Goal: Task Accomplishment & Management: Complete application form

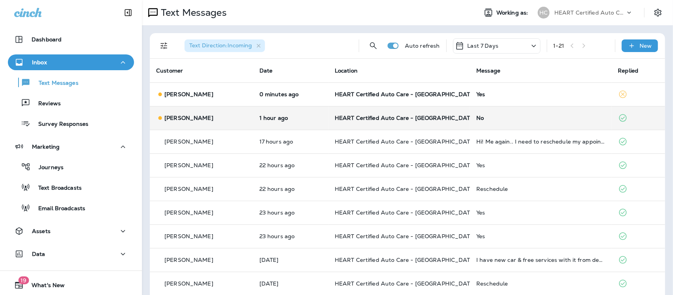
click at [476, 117] on div "No" at bounding box center [540, 118] width 129 height 6
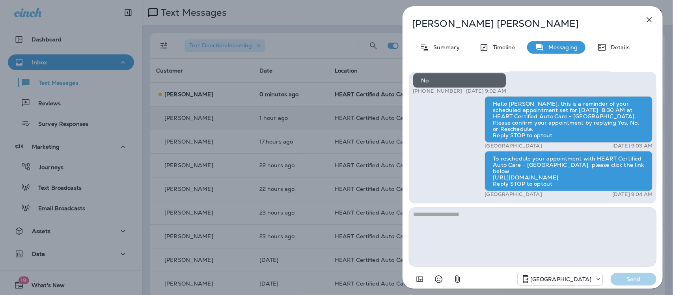
click at [647, 19] on icon "button" at bounding box center [649, 19] width 9 height 9
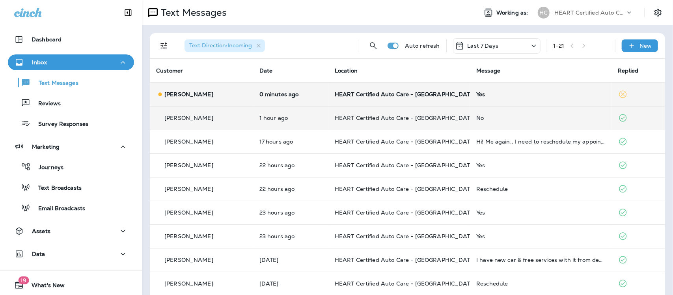
click at [476, 91] on div "Yes" at bounding box center [540, 94] width 129 height 6
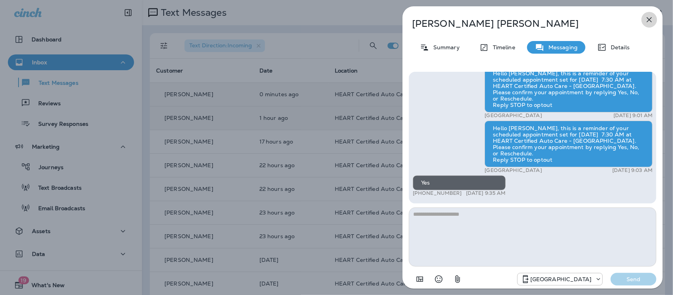
click at [646, 18] on icon "button" at bounding box center [649, 19] width 9 height 9
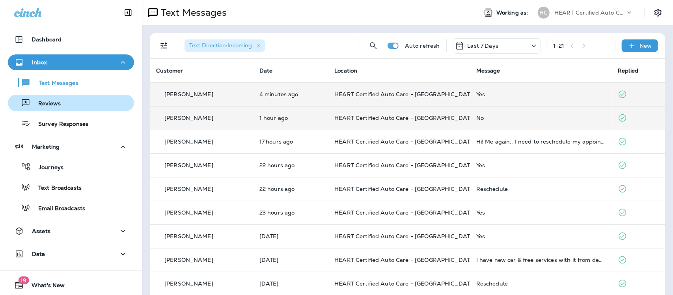
click at [58, 105] on p "Reviews" at bounding box center [45, 103] width 30 height 7
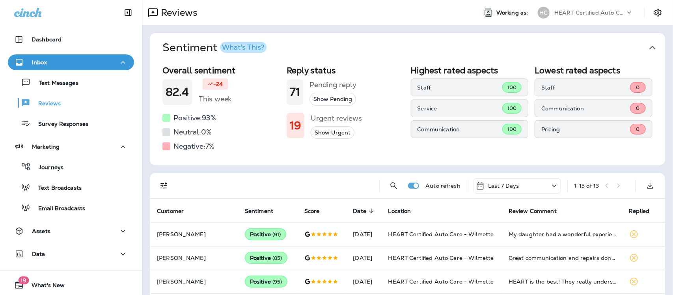
click at [648, 47] on icon "button" at bounding box center [652, 47] width 13 height 13
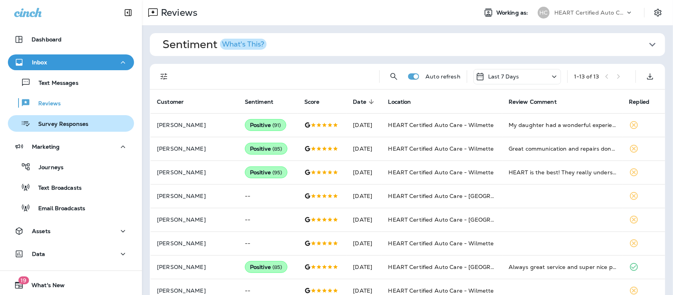
click at [50, 121] on p "Survey Responses" at bounding box center [59, 124] width 58 height 7
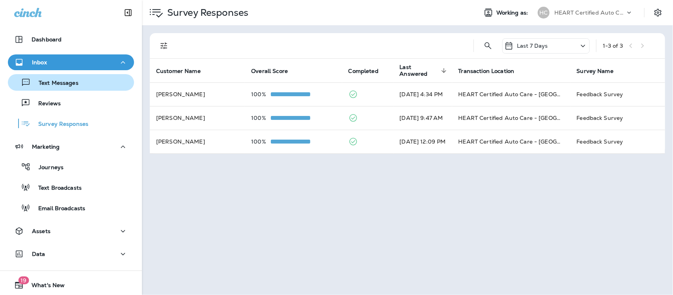
click at [56, 78] on div "Text Messages" at bounding box center [44, 82] width 67 height 12
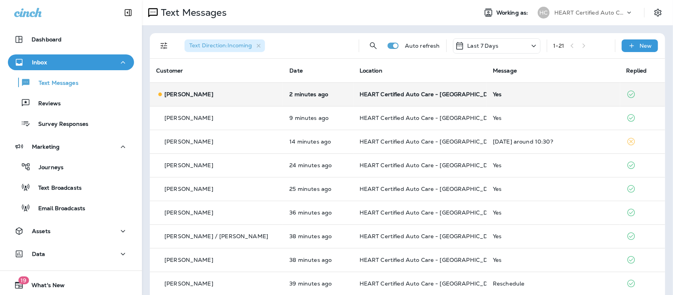
click at [493, 93] on div "Yes" at bounding box center [553, 94] width 121 height 6
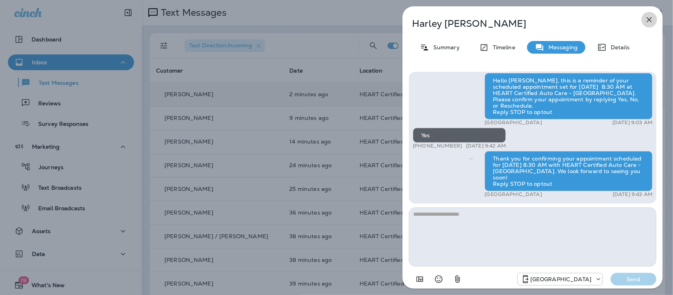
click at [650, 19] on icon "button" at bounding box center [649, 19] width 5 height 5
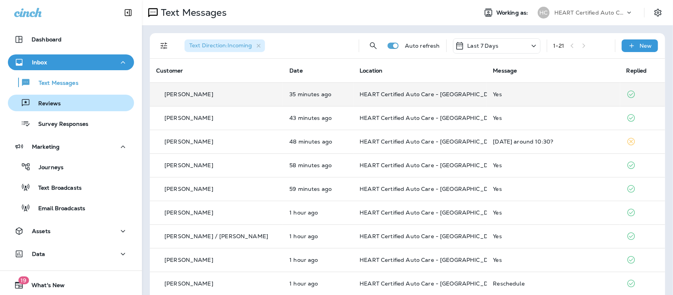
click at [54, 106] on p "Reviews" at bounding box center [45, 103] width 30 height 7
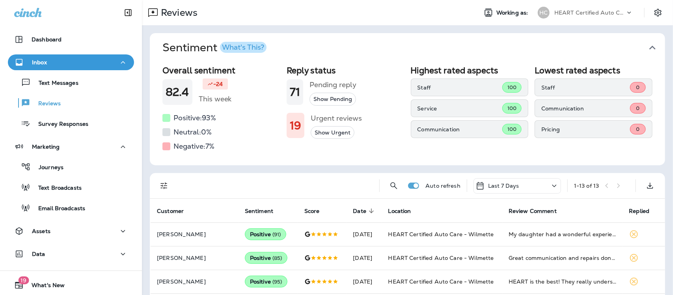
click at [646, 48] on icon "button" at bounding box center [652, 47] width 13 height 13
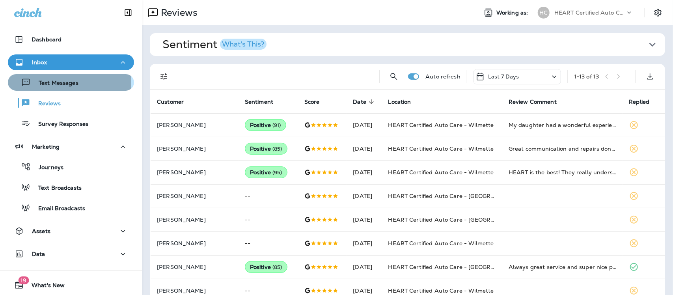
click at [69, 82] on p "Text Messages" at bounding box center [55, 83] width 48 height 7
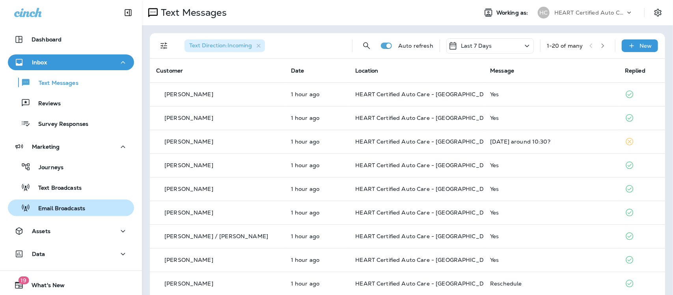
scroll to position [21, 0]
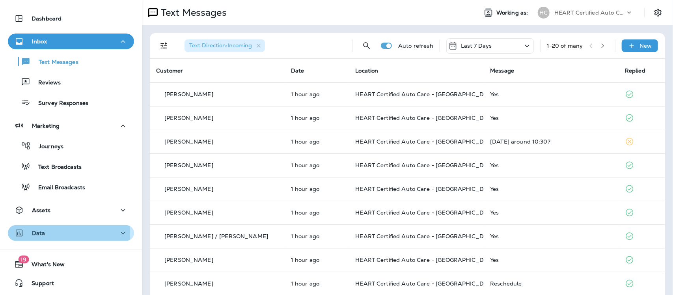
click at [50, 234] on div "Data" at bounding box center [71, 233] width 114 height 10
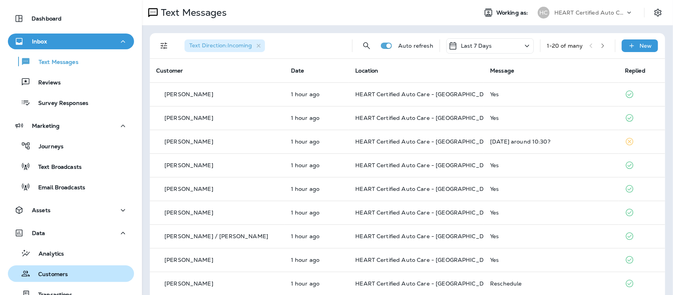
click at [54, 273] on p "Customers" at bounding box center [48, 274] width 37 height 7
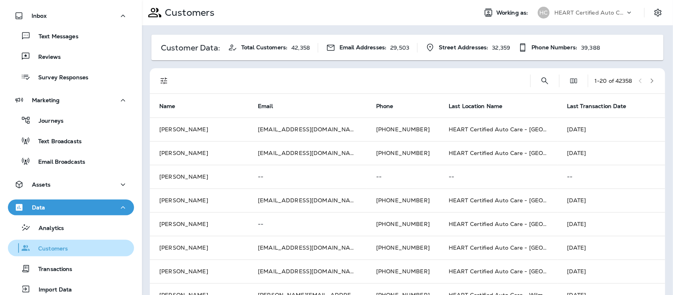
scroll to position [70, 0]
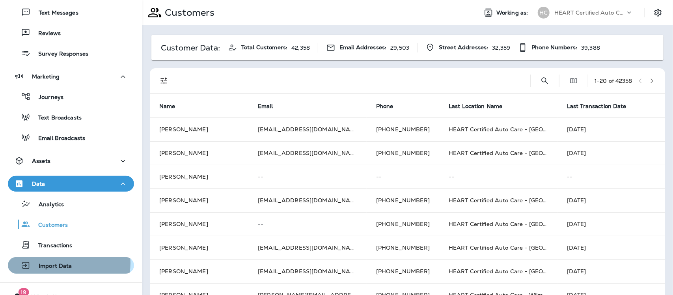
click at [63, 263] on p "Import Data" at bounding box center [51, 266] width 41 height 7
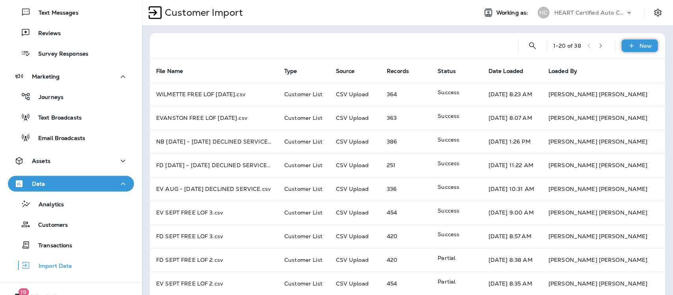
click at [640, 47] on p "New" at bounding box center [646, 46] width 12 height 6
click at [612, 66] on p "Customer list" at bounding box center [594, 66] width 37 height 6
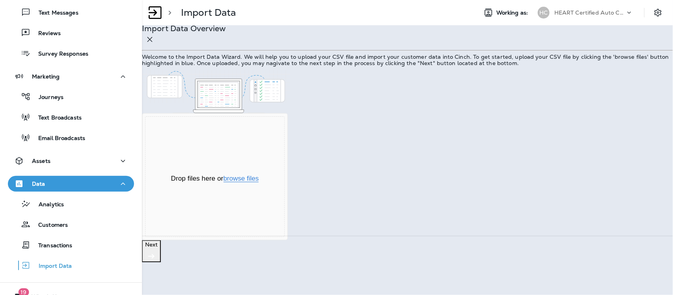
click at [259, 182] on button "browse files" at bounding box center [241, 178] width 35 height 7
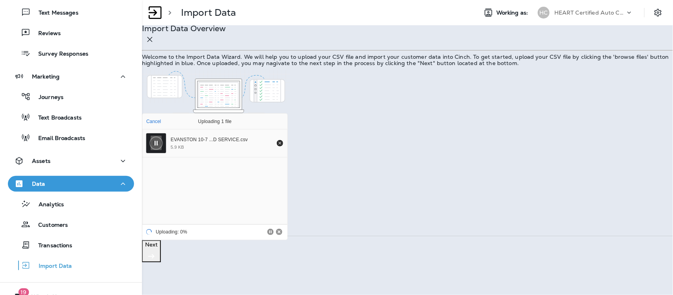
click at [158, 248] on p "Next" at bounding box center [151, 244] width 13 height 6
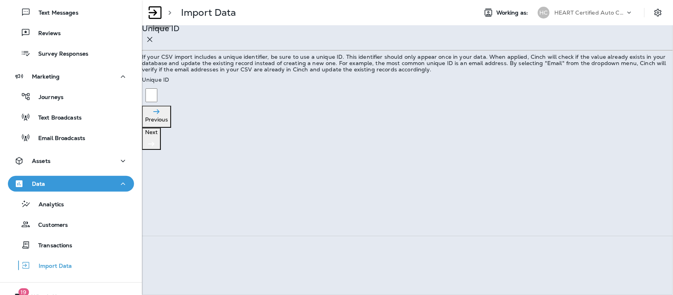
click at [158, 135] on p "Next" at bounding box center [151, 132] width 13 height 6
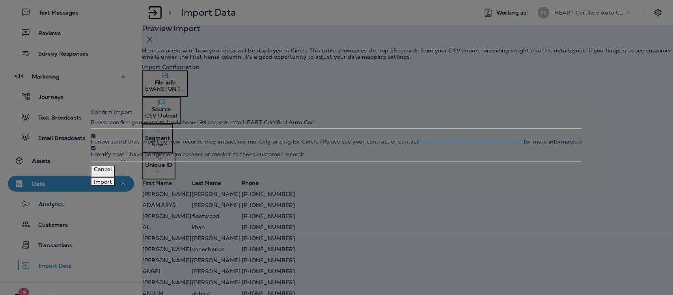
click at [115, 186] on button "Import" at bounding box center [103, 181] width 24 height 9
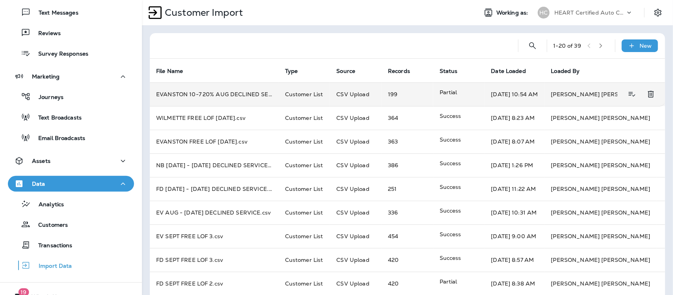
click at [452, 96] on p "Partial" at bounding box center [459, 92] width 39 height 8
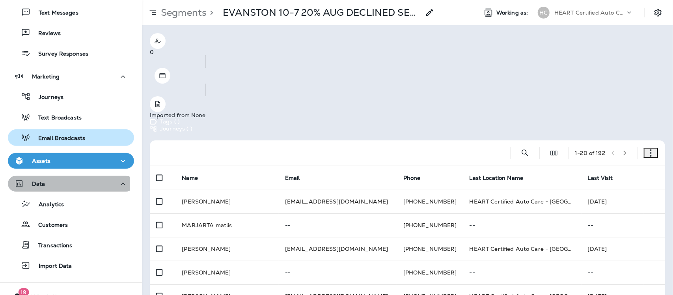
click at [42, 184] on p "Data" at bounding box center [38, 184] width 13 height 6
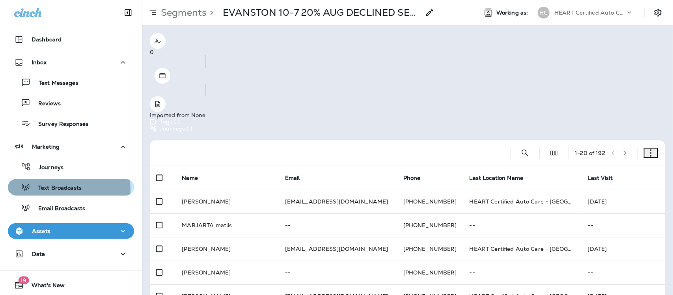
click at [60, 188] on p "Text Broadcasts" at bounding box center [55, 187] width 51 height 7
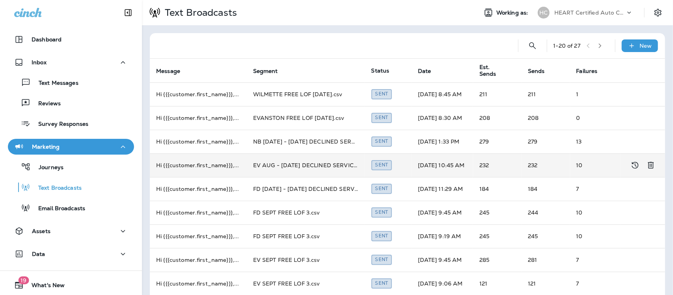
click at [289, 166] on td "EV AUG - [DATE] DECLINED SERVICE.csv" at bounding box center [306, 165] width 118 height 24
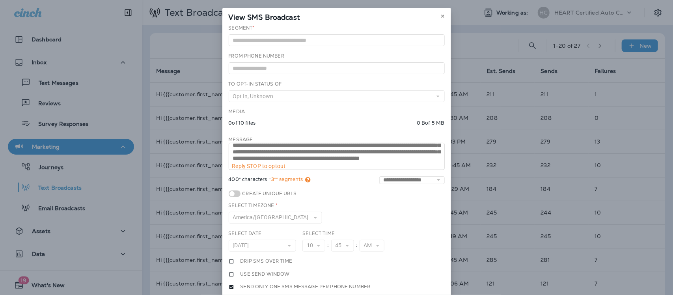
scroll to position [20, 0]
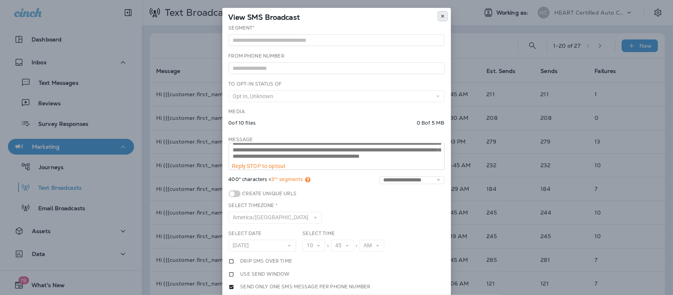
click at [440, 16] on icon at bounding box center [442, 16] width 5 height 5
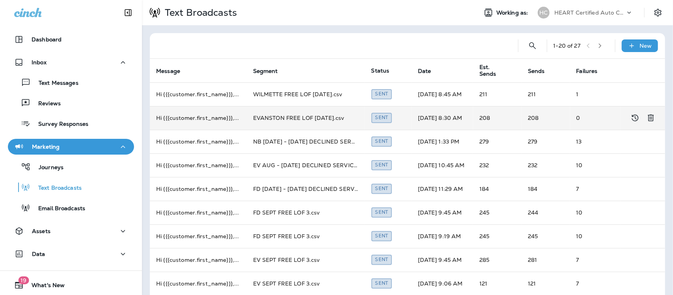
click at [279, 115] on td "EVANSTON FREE LOF [DATE].csv" at bounding box center [306, 118] width 118 height 24
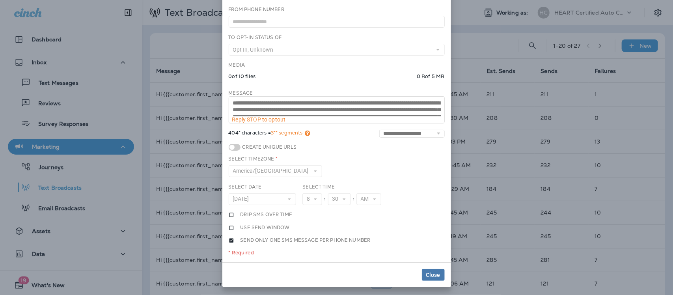
scroll to position [0, 0]
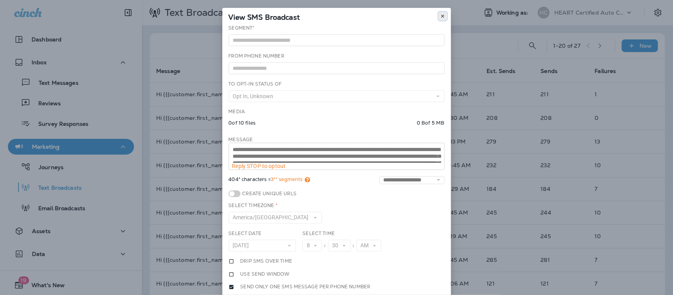
click at [440, 15] on icon at bounding box center [442, 16] width 5 height 5
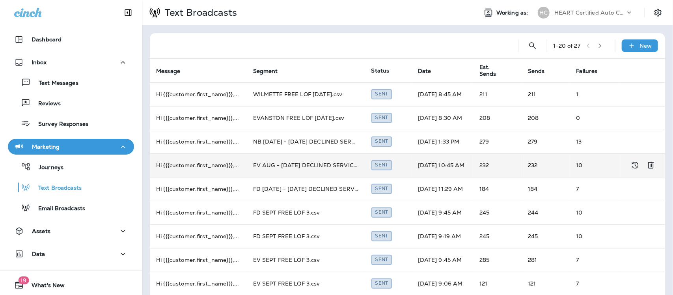
click at [296, 162] on td "EV AUG - [DATE] DECLINED SERVICE.csv" at bounding box center [306, 165] width 118 height 24
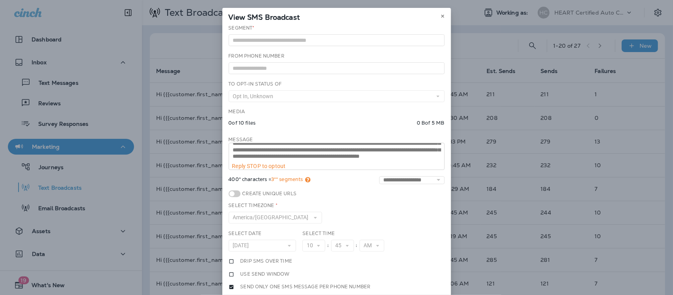
scroll to position [20, 0]
click at [441, 14] on icon at bounding box center [442, 16] width 5 height 5
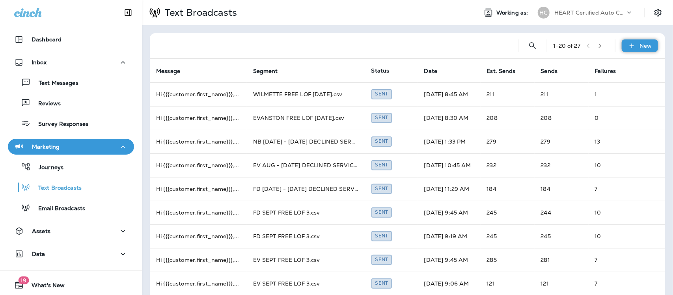
click at [641, 45] on p "New" at bounding box center [646, 46] width 12 height 6
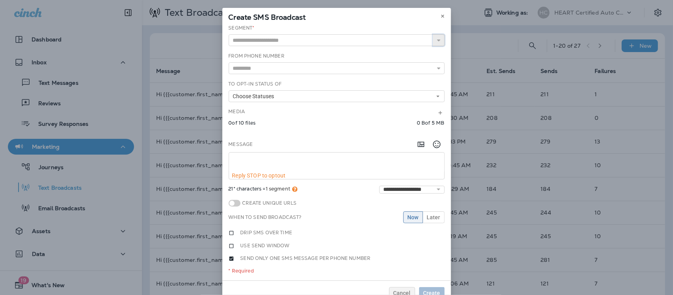
click at [437, 40] on use "button" at bounding box center [438, 40] width 3 height 2
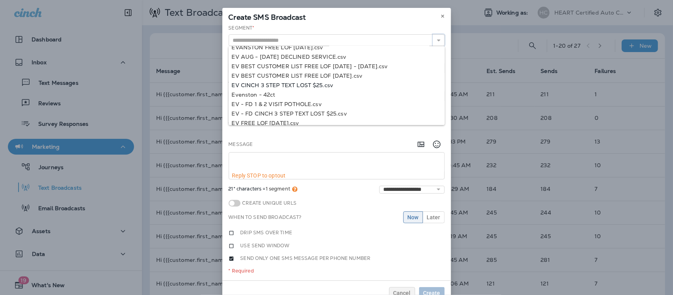
scroll to position [155, 0]
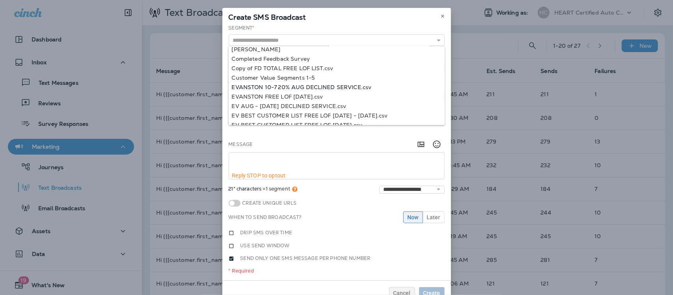
type input "**********"
click at [345, 87] on div "**********" at bounding box center [336, 152] width 229 height 256
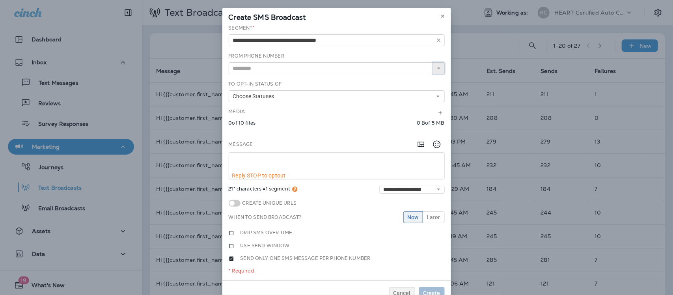
click at [437, 67] on icon at bounding box center [439, 68] width 6 height 6
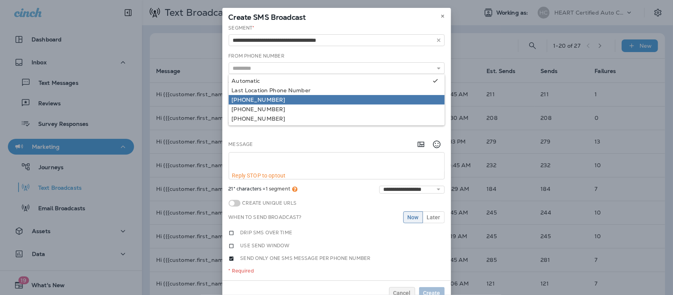
type input "**********"
click at [245, 99] on div "**********" at bounding box center [336, 152] width 229 height 256
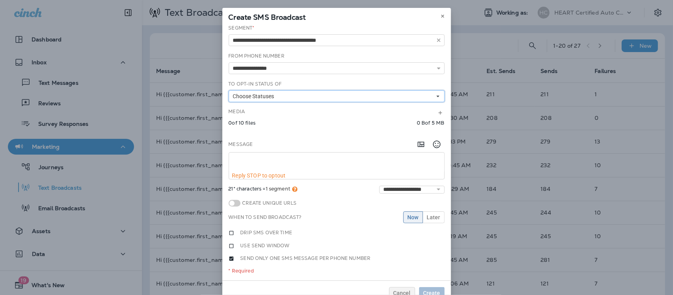
click at [251, 98] on span "Choose Statuses" at bounding box center [255, 96] width 45 height 7
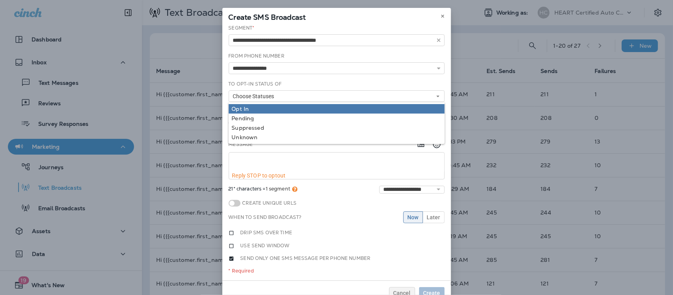
click at [242, 110] on div "Opt In" at bounding box center [337, 109] width 210 height 6
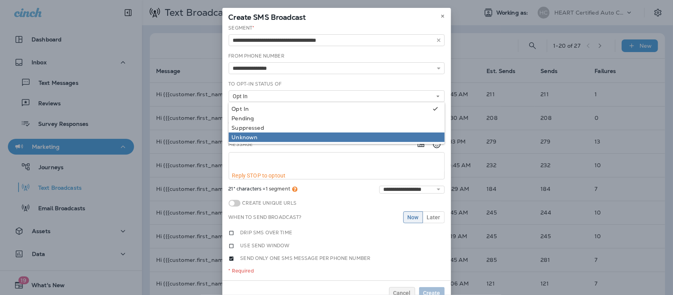
click at [242, 138] on div "Unknown" at bounding box center [337, 137] width 210 height 6
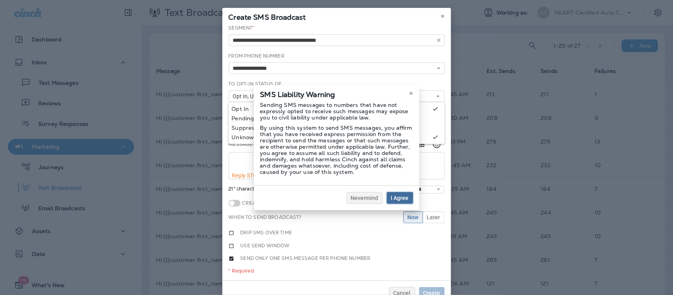
click at [397, 196] on span "I Agree" at bounding box center [400, 198] width 18 height 6
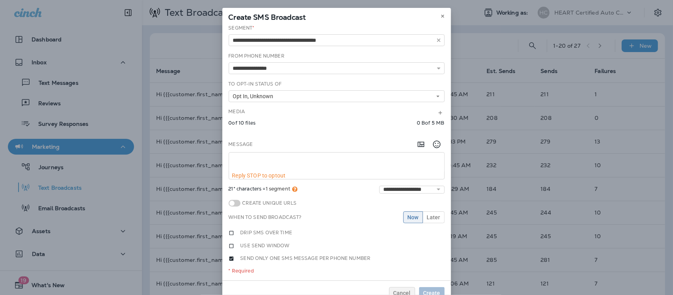
click at [234, 157] on textarea at bounding box center [336, 163] width 215 height 20
paste textarea "**********"
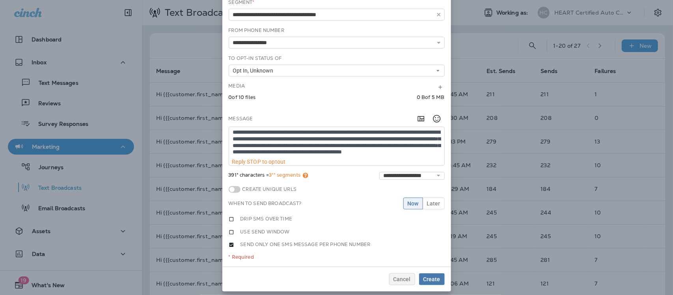
scroll to position [37, 0]
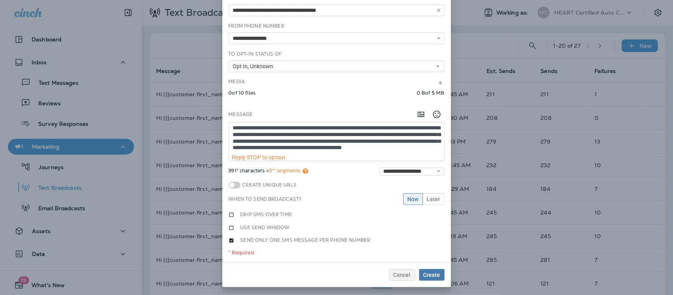
type textarea "**********"
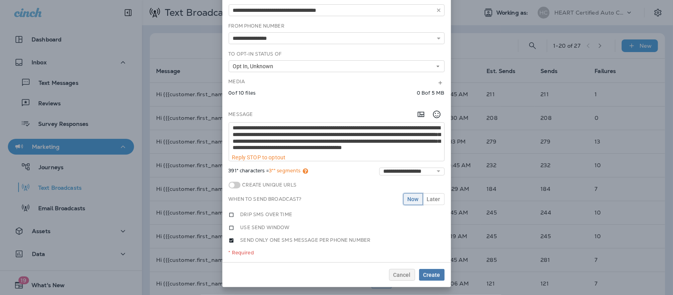
click at [414, 196] on span "Now" at bounding box center [413, 199] width 11 height 6
click at [428, 277] on span "Create" at bounding box center [431, 275] width 17 height 6
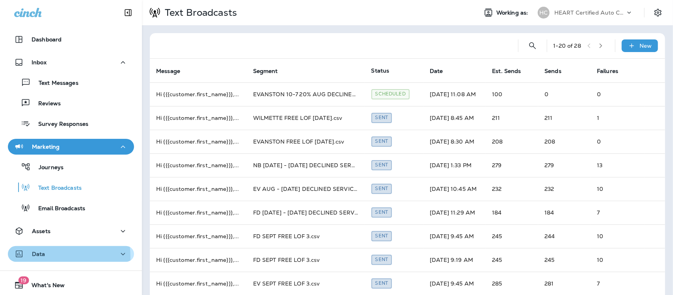
click at [41, 257] on div "Data" at bounding box center [29, 254] width 31 height 10
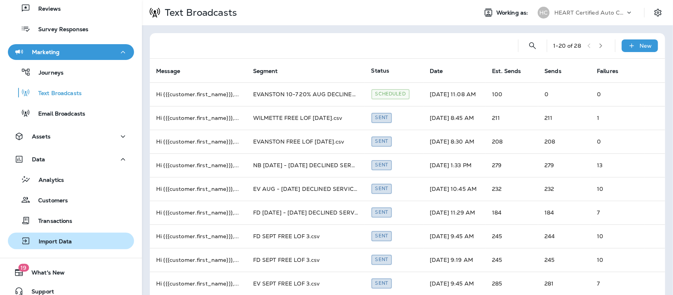
scroll to position [99, 0]
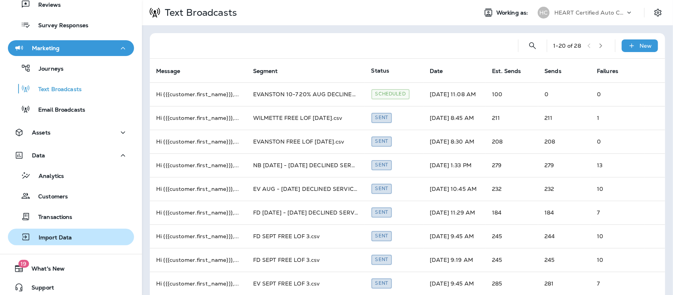
click at [58, 239] on p "Import Data" at bounding box center [51, 237] width 41 height 7
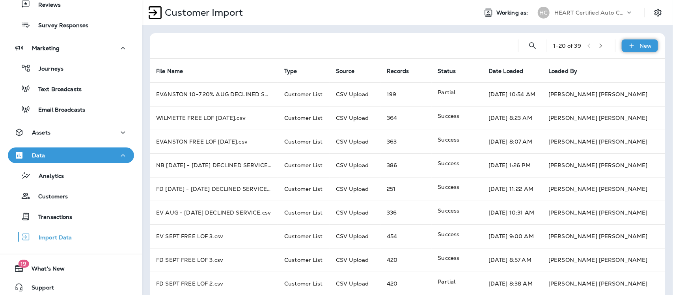
click at [641, 47] on p "New" at bounding box center [646, 46] width 12 height 6
click at [612, 66] on p "Customer list" at bounding box center [594, 66] width 37 height 6
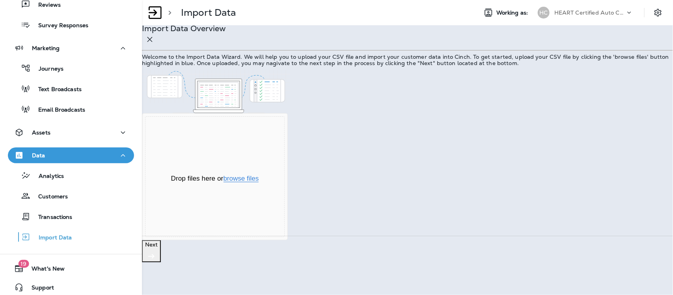
click at [259, 182] on button "browse files" at bounding box center [241, 178] width 35 height 7
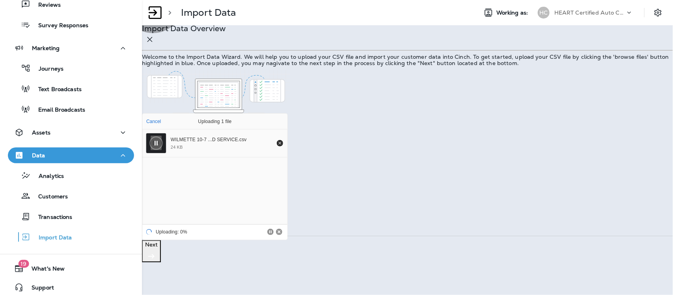
click at [158, 248] on p "Next" at bounding box center [151, 244] width 13 height 6
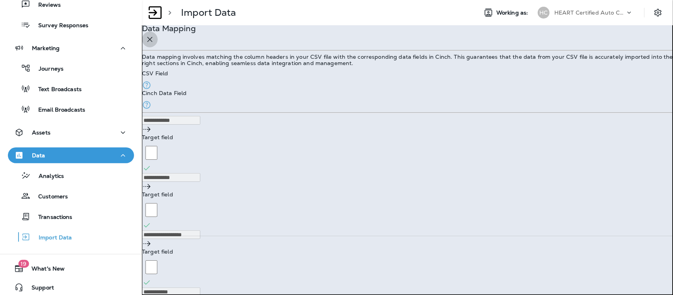
click at [155, 44] on icon "button" at bounding box center [149, 39] width 9 height 9
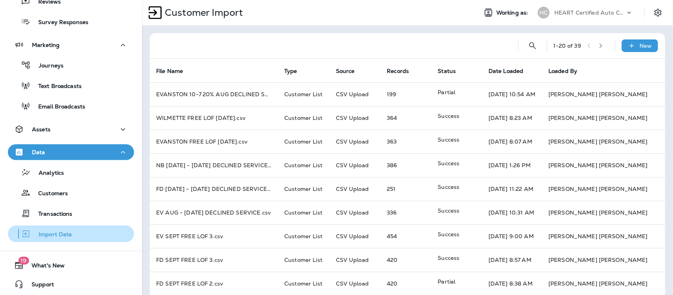
scroll to position [103, 0]
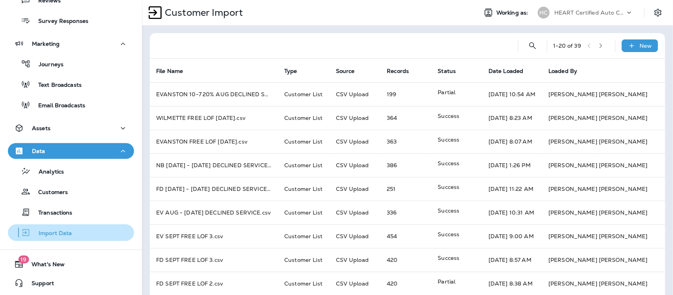
click at [75, 233] on div "Import Data" at bounding box center [71, 233] width 120 height 12
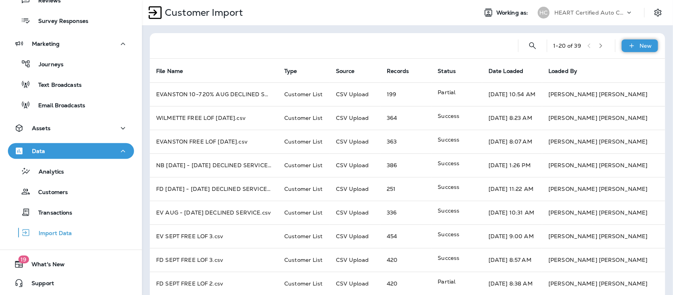
click at [640, 43] on p "New" at bounding box center [646, 46] width 12 height 6
click at [612, 63] on p "Customer list" at bounding box center [594, 66] width 37 height 6
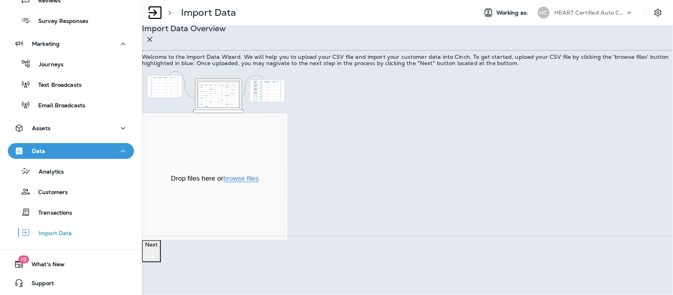
click at [259, 182] on button "browse files" at bounding box center [241, 178] width 35 height 7
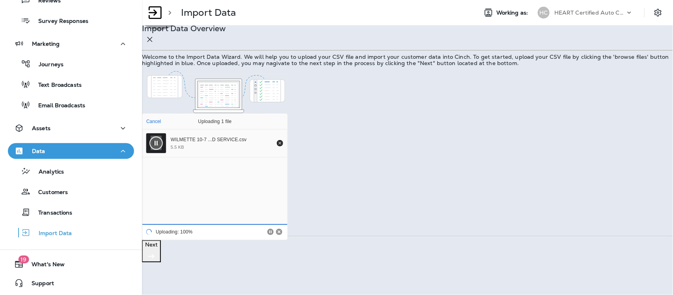
click at [158, 248] on p "Next" at bounding box center [151, 244] width 13 height 6
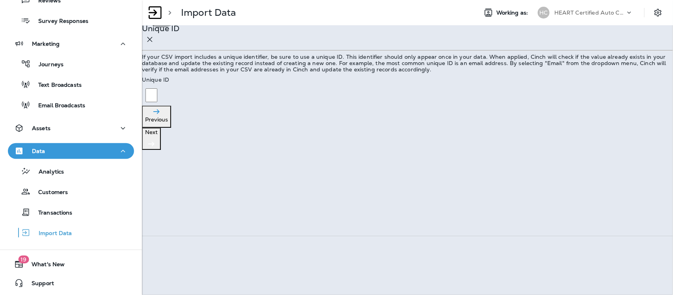
click at [158, 135] on p "Next" at bounding box center [151, 132] width 13 height 6
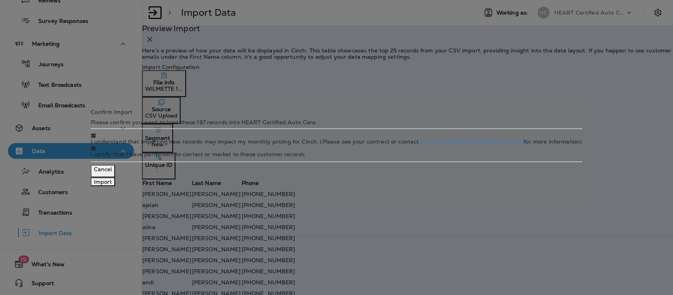
click at [115, 186] on button "Import" at bounding box center [103, 181] width 24 height 9
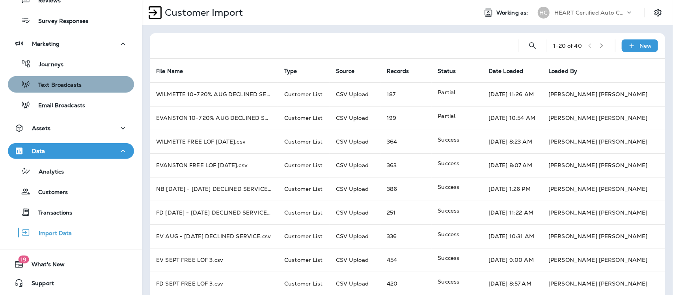
click at [74, 82] on p "Text Broadcasts" at bounding box center [55, 85] width 51 height 7
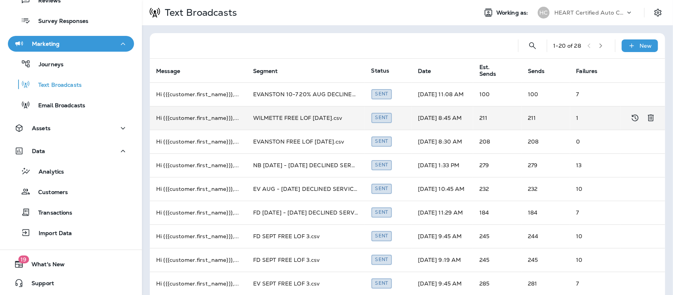
click at [291, 117] on td "WILMETTE FREE LOF [DATE].csv" at bounding box center [306, 118] width 118 height 24
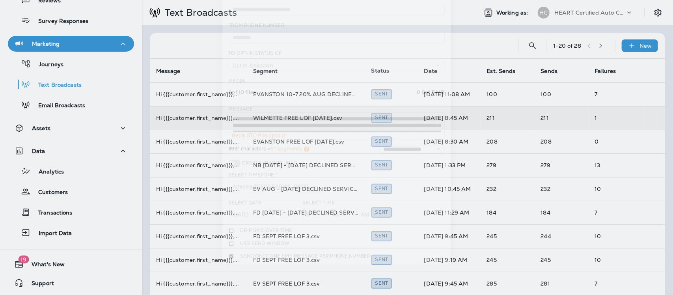
click at [291, 117] on div "**********" at bounding box center [336, 136] width 229 height 284
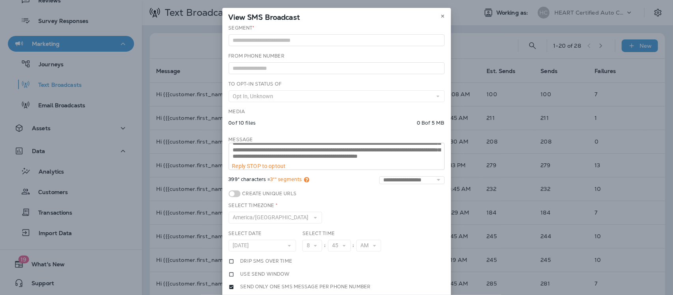
scroll to position [20, 0]
drag, startPoint x: 440, startPoint y: 17, endPoint x: 455, endPoint y: 8, distance: 17.5
click at [440, 17] on icon at bounding box center [442, 16] width 5 height 5
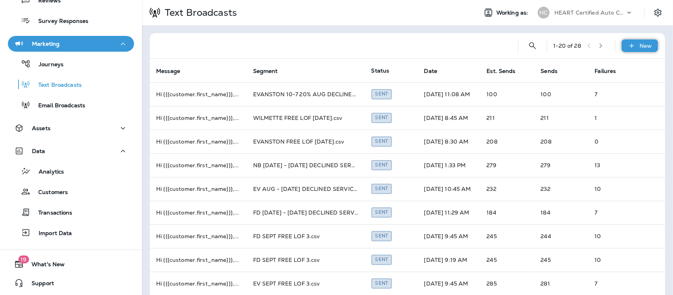
click at [643, 45] on p "New" at bounding box center [646, 46] width 12 height 6
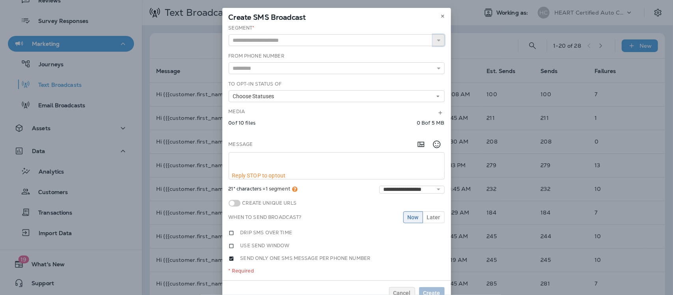
click at [436, 39] on icon "button" at bounding box center [439, 40] width 6 height 6
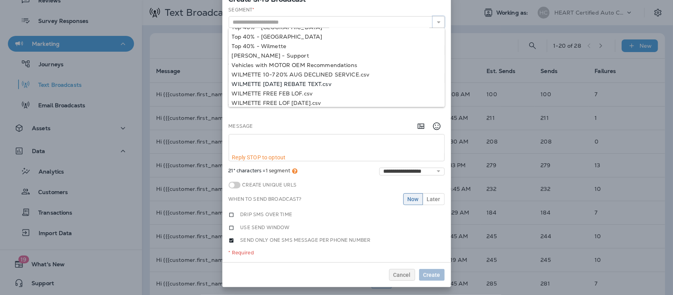
scroll to position [1039, 0]
type input "**********"
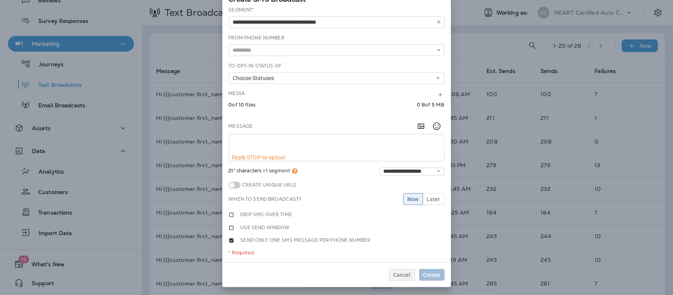
click at [353, 56] on div "**********" at bounding box center [336, 134] width 229 height 256
click at [436, 47] on icon at bounding box center [439, 50] width 6 height 6
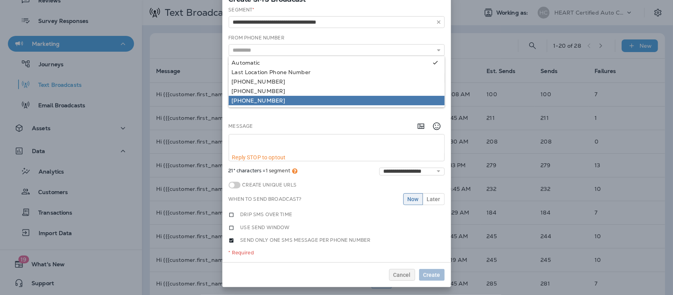
type input "**********"
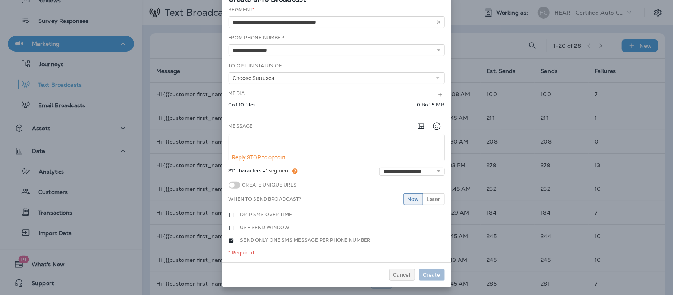
click at [257, 92] on div "**********" at bounding box center [336, 134] width 229 height 256
click at [246, 138] on textarea at bounding box center [336, 144] width 215 height 20
paste textarea "**********"
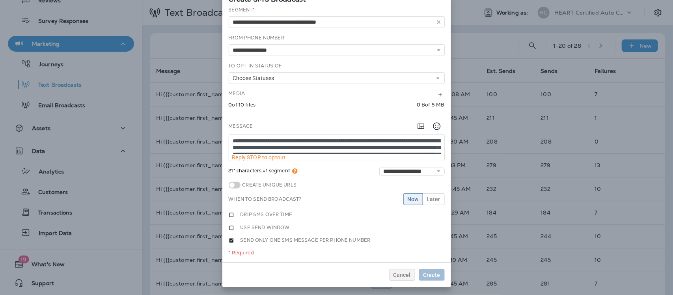
scroll to position [5, 0]
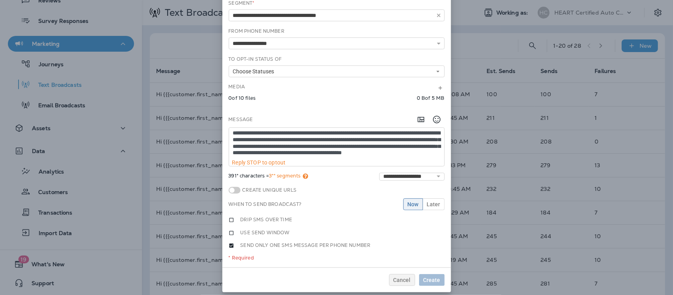
type textarea "**********"
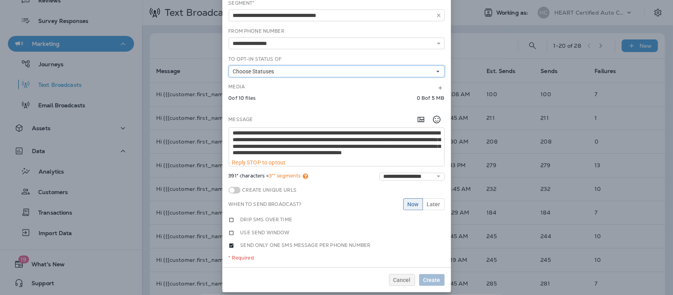
click at [280, 71] on button "Choose Statuses" at bounding box center [337, 71] width 216 height 12
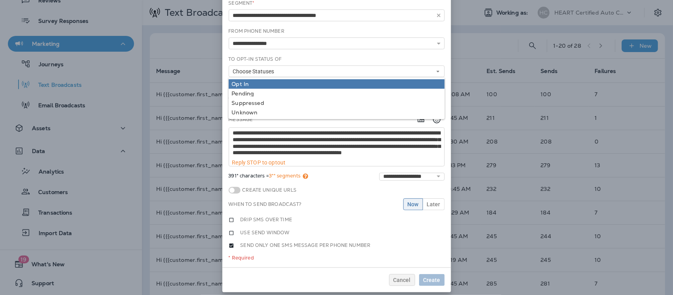
click at [239, 84] on div "Opt In" at bounding box center [337, 84] width 210 height 6
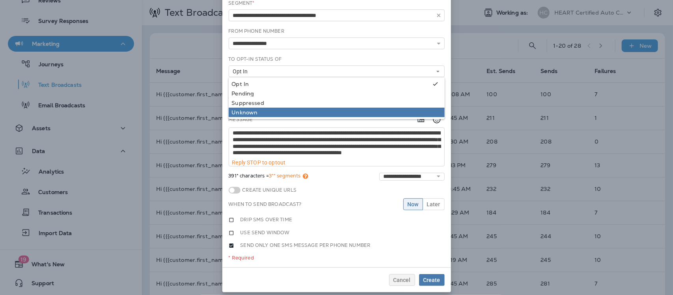
click at [231, 108] on link "Unknown" at bounding box center [337, 112] width 216 height 9
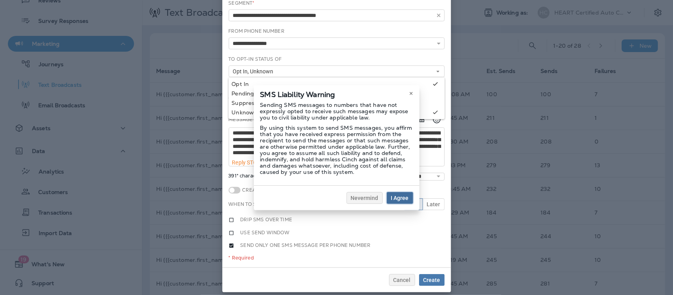
click at [400, 199] on span "I Agree" at bounding box center [400, 198] width 18 height 6
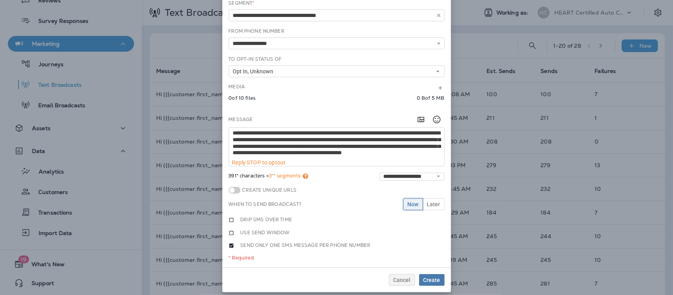
click at [411, 205] on span "Now" at bounding box center [413, 204] width 11 height 6
click at [401, 283] on span "Cancel" at bounding box center [401, 280] width 17 height 6
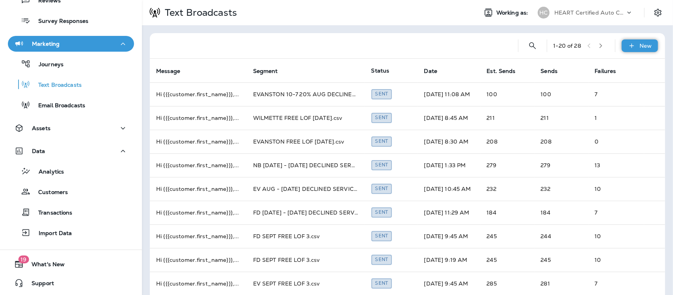
click at [642, 44] on p "New" at bounding box center [646, 46] width 12 height 6
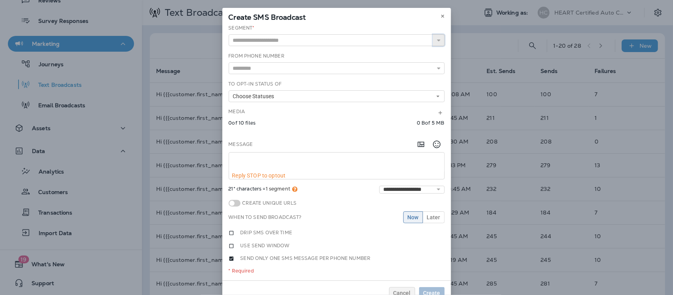
click at [437, 40] on use "button" at bounding box center [438, 40] width 3 height 2
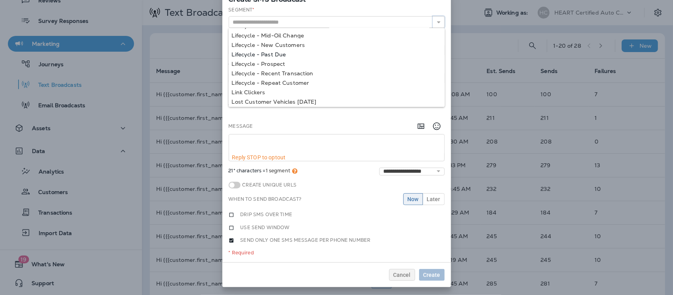
scroll to position [541, 0]
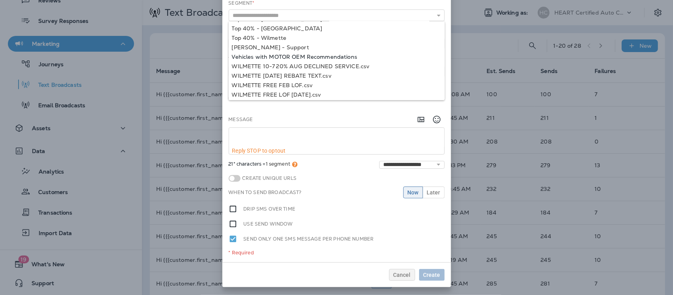
scroll to position [1039, 0]
type input "**********"
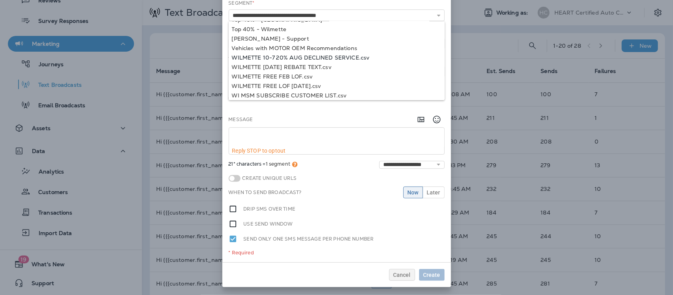
click at [353, 53] on div "**********" at bounding box center [336, 131] width 229 height 263
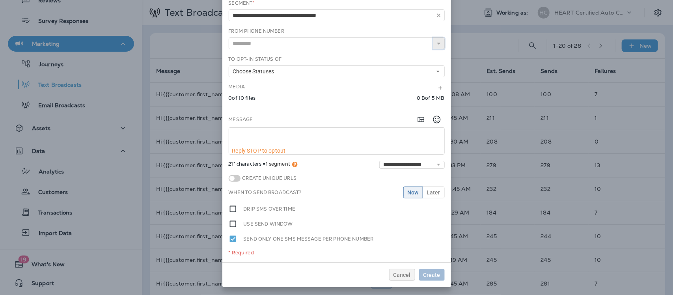
click at [436, 46] on icon at bounding box center [439, 44] width 6 height 6
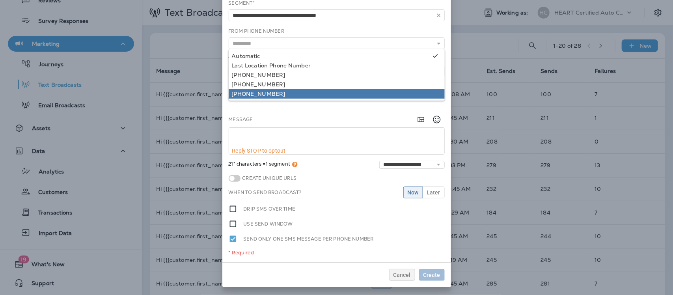
type input "**********"
click at [277, 94] on div "**********" at bounding box center [336, 131] width 229 height 263
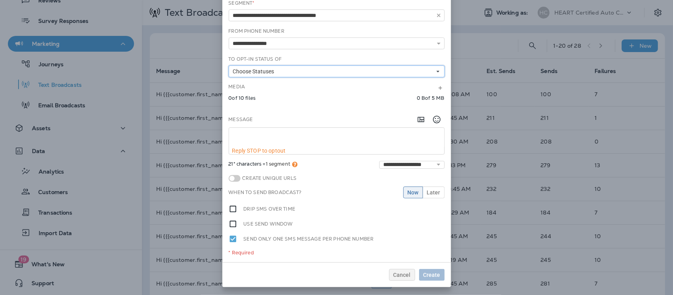
click at [436, 71] on icon at bounding box center [438, 71] width 5 height 5
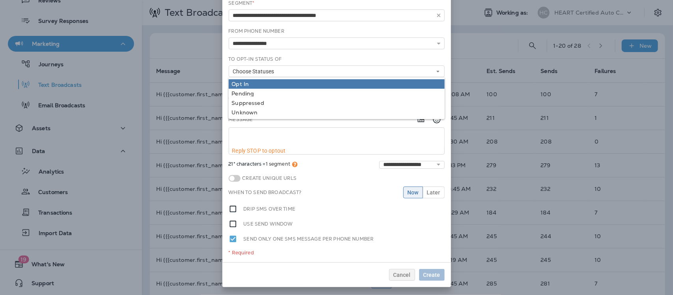
click at [248, 84] on div "Opt In" at bounding box center [337, 84] width 210 height 6
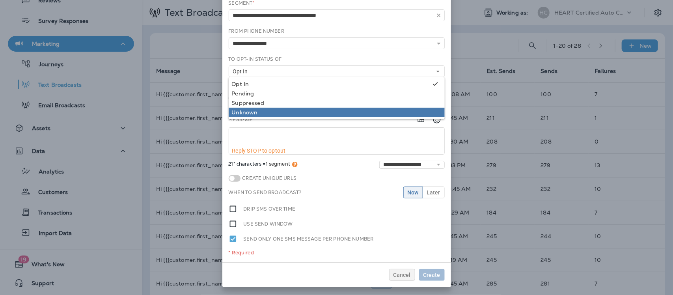
click at [242, 111] on div "Unknown" at bounding box center [337, 112] width 210 height 6
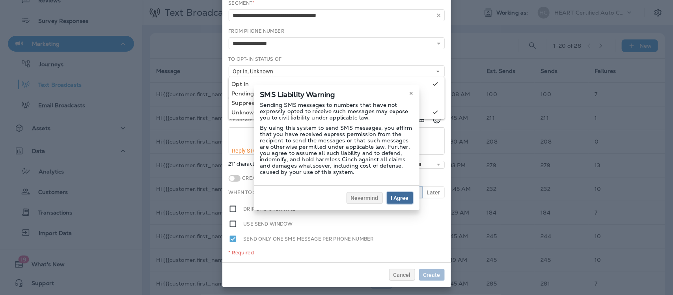
click at [402, 199] on span "I Agree" at bounding box center [400, 198] width 18 height 6
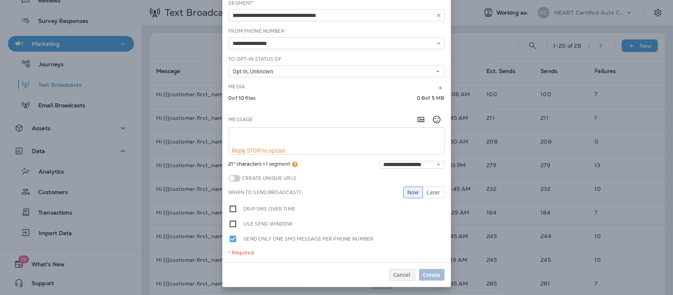
click at [239, 135] on textarea at bounding box center [336, 138] width 215 height 20
paste textarea "**********"
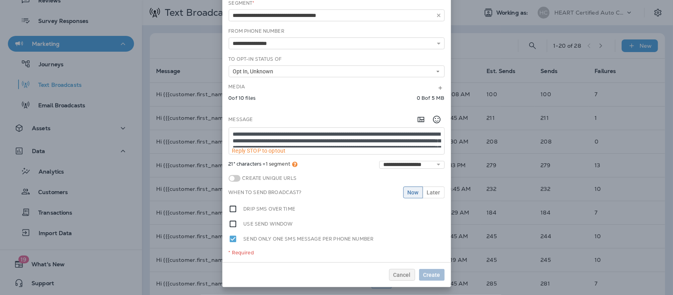
scroll to position [5, 0]
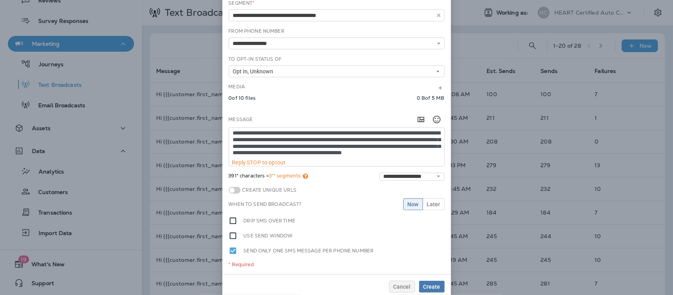
click at [387, 128] on textarea "**********" at bounding box center [336, 144] width 215 height 32
type textarea "**********"
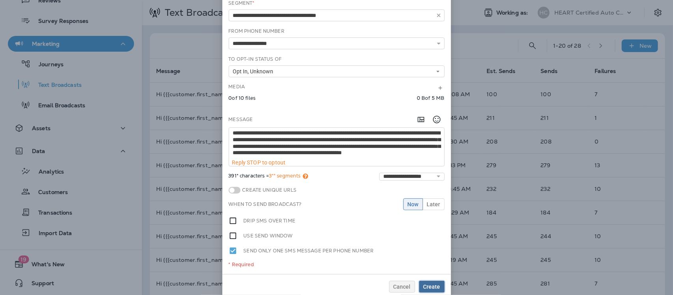
click at [423, 284] on span "Create" at bounding box center [431, 287] width 17 height 6
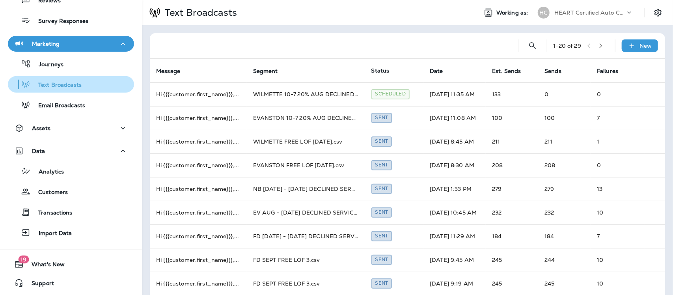
click at [54, 86] on p "Text Broadcasts" at bounding box center [55, 85] width 51 height 7
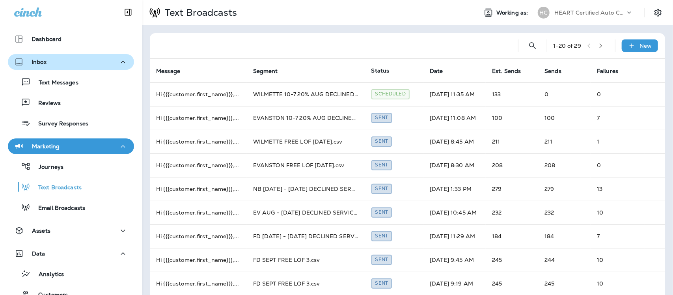
scroll to position [0, 0]
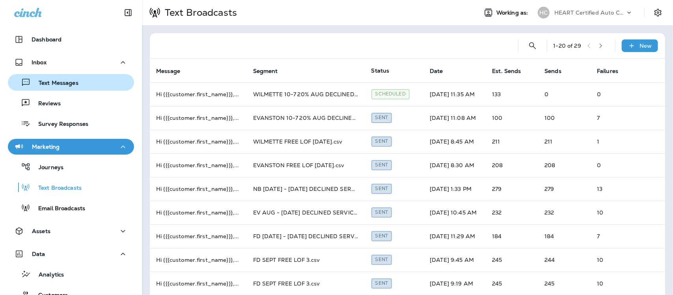
click at [67, 81] on p "Text Messages" at bounding box center [55, 83] width 48 height 7
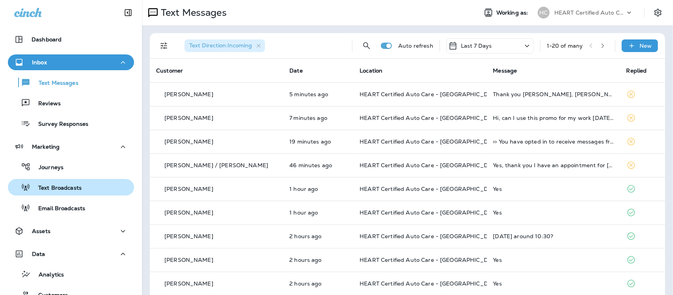
click at [55, 188] on p "Text Broadcasts" at bounding box center [55, 187] width 51 height 7
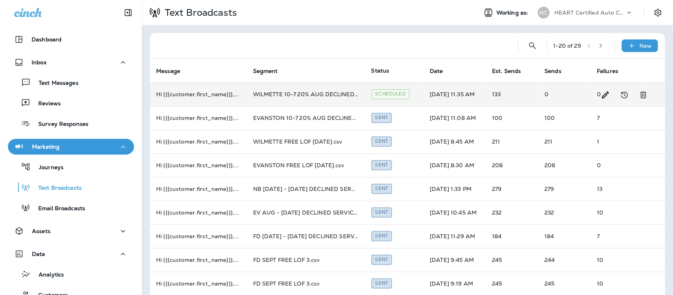
click at [314, 91] on td "WILMETTE 10-7 20% AUG DECLINED SERVICE.csv" at bounding box center [306, 94] width 118 height 24
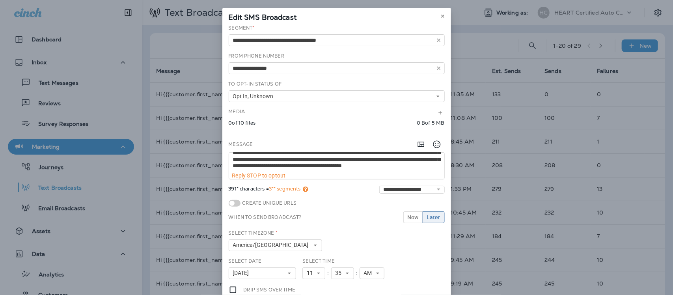
scroll to position [49, 0]
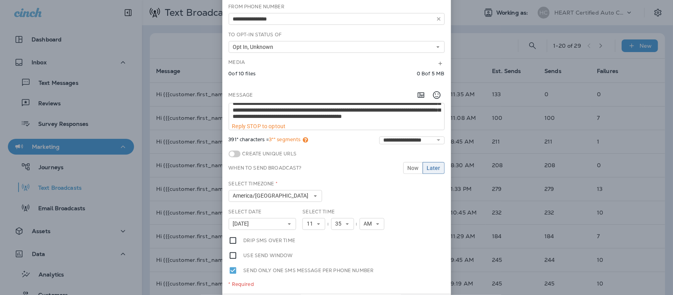
click at [494, 42] on div "**********" at bounding box center [336, 147] width 673 height 295
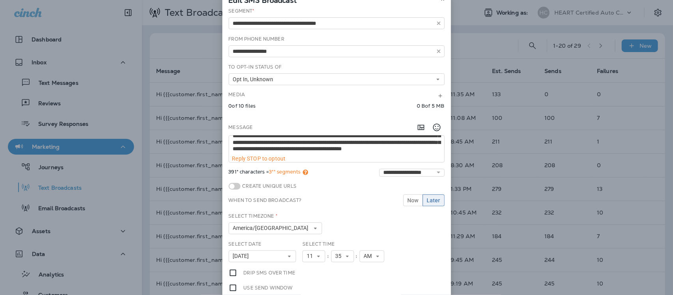
scroll to position [0, 0]
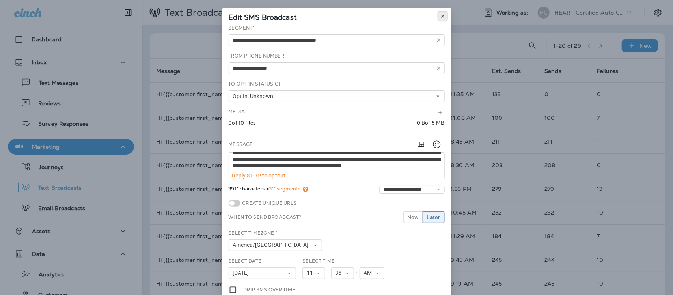
click at [442, 17] on button at bounding box center [442, 16] width 9 height 9
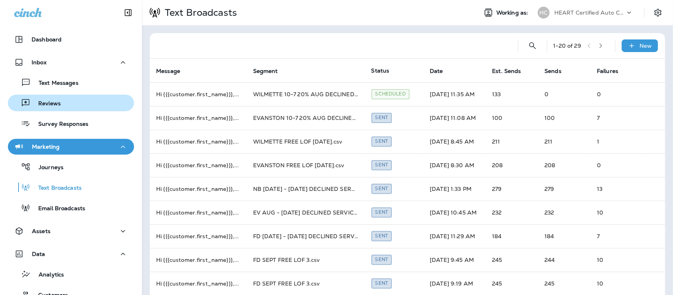
click at [47, 99] on div "Reviews" at bounding box center [36, 103] width 50 height 12
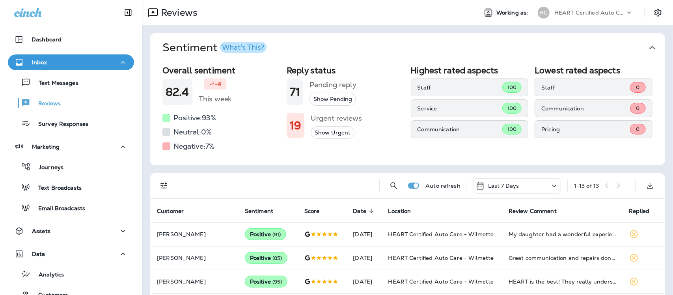
click at [646, 46] on icon "button" at bounding box center [652, 47] width 13 height 13
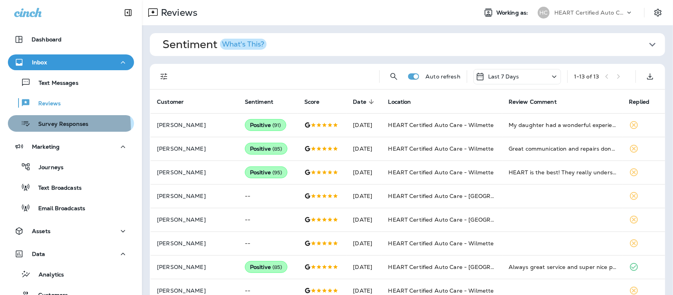
click at [52, 127] on p "Survey Responses" at bounding box center [59, 124] width 58 height 7
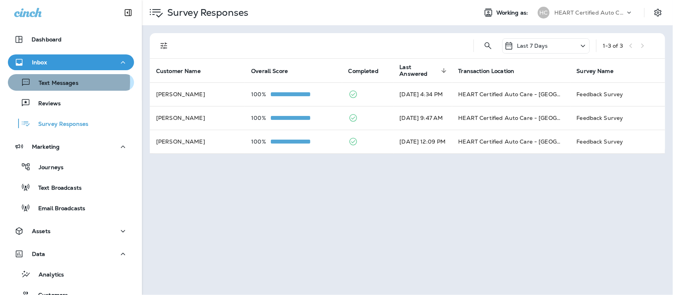
click at [46, 82] on p "Text Messages" at bounding box center [55, 83] width 48 height 7
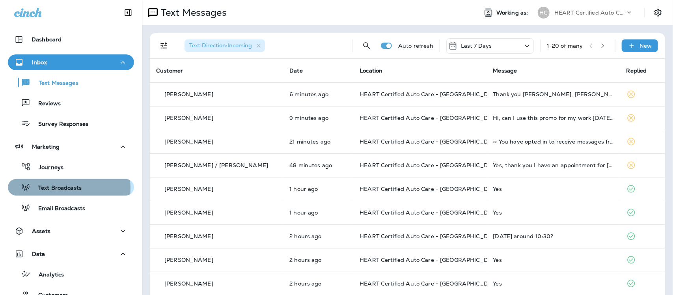
click at [64, 188] on p "Text Broadcasts" at bounding box center [55, 187] width 51 height 7
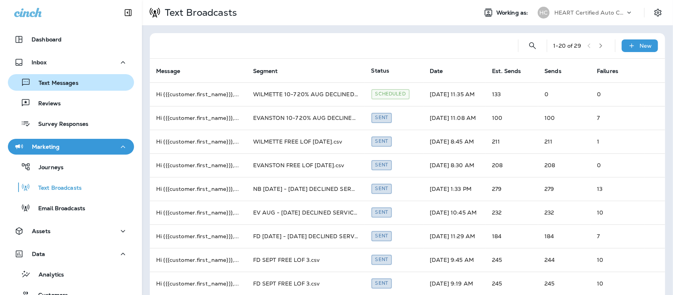
click at [66, 82] on p "Text Messages" at bounding box center [55, 83] width 48 height 7
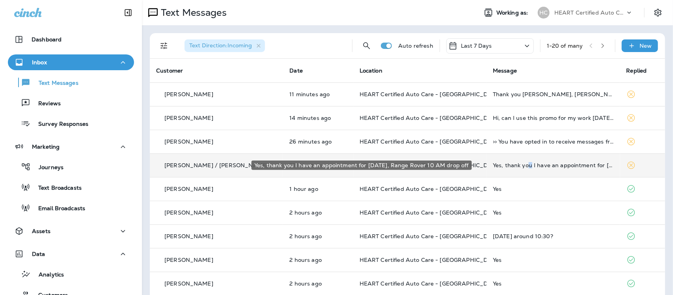
click at [514, 164] on div "Yes, thank you I have an appointment for this Monday, Range Rover 10 AM drop off" at bounding box center [553, 165] width 121 height 6
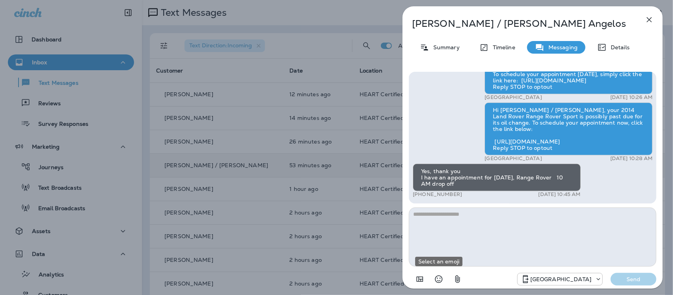
click at [435, 279] on icon "Select an emoji" at bounding box center [438, 278] width 9 height 9
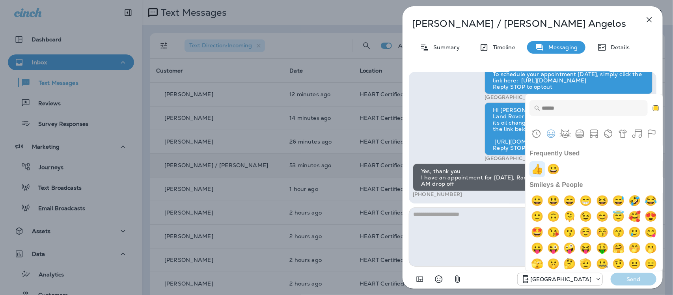
drag, startPoint x: 534, startPoint y: 167, endPoint x: 533, endPoint y: 171, distance: 4.0
click at [534, 168] on img "+1" at bounding box center [537, 169] width 16 height 16
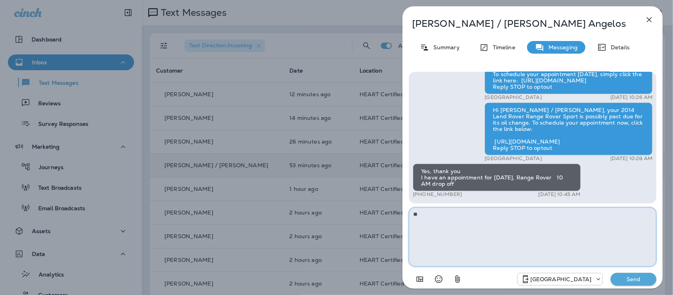
click at [450, 216] on textarea "**" at bounding box center [533, 236] width 248 height 59
type textarea "**********"
click at [626, 277] on p "Send" at bounding box center [633, 279] width 33 height 7
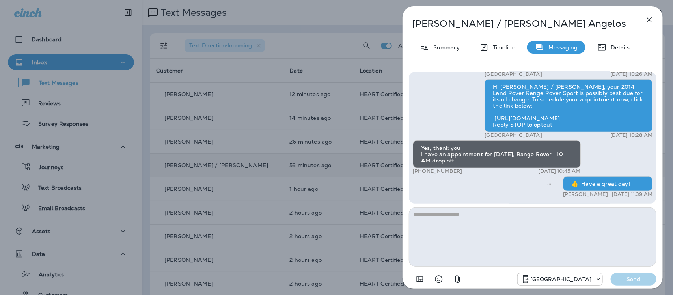
click at [650, 20] on icon "button" at bounding box center [649, 19] width 9 height 9
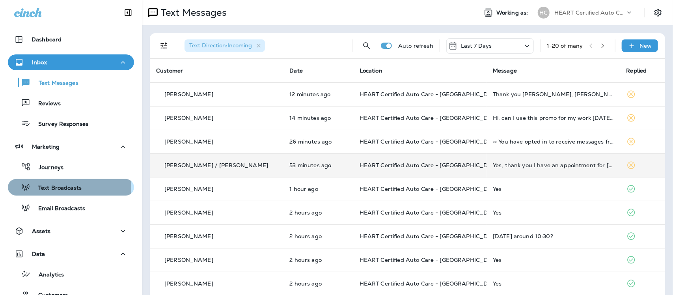
click at [69, 186] on p "Text Broadcasts" at bounding box center [55, 187] width 51 height 7
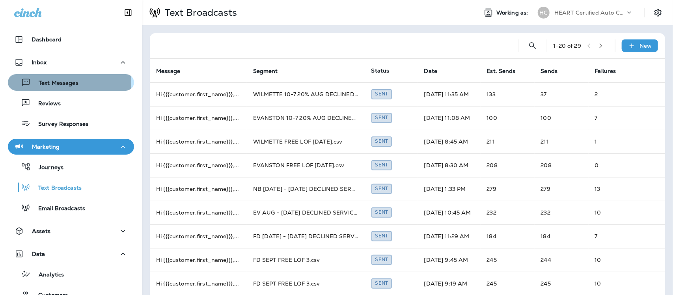
click at [69, 82] on p "Text Messages" at bounding box center [55, 83] width 48 height 7
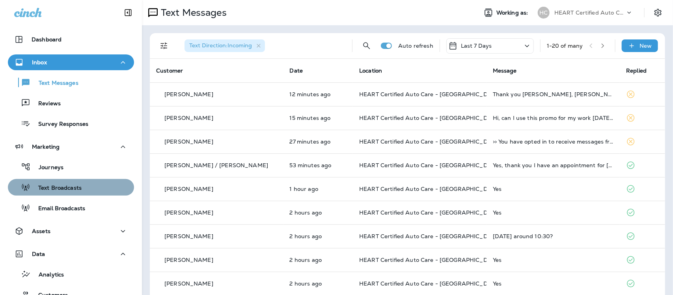
click at [83, 188] on div "Text Broadcasts" at bounding box center [71, 187] width 120 height 12
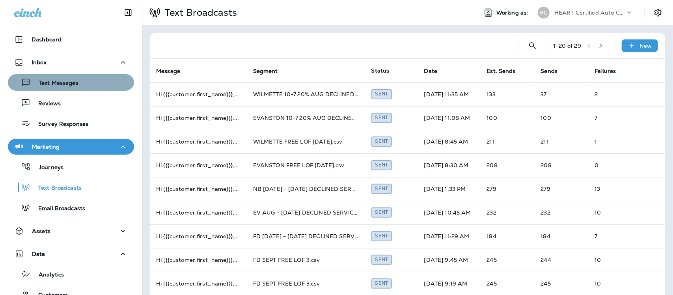
click at [73, 83] on p "Text Messages" at bounding box center [55, 83] width 48 height 7
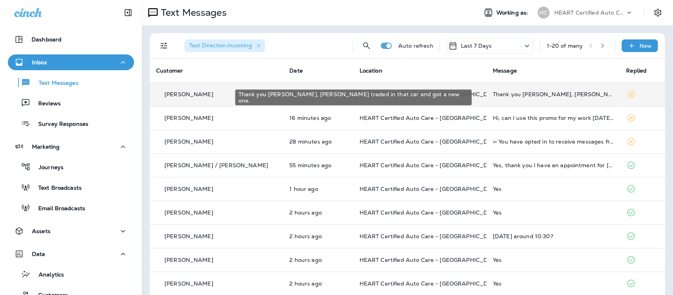
click at [527, 93] on div "Thank you Keisha, Jack traded in that car and got a new one." at bounding box center [553, 94] width 121 height 6
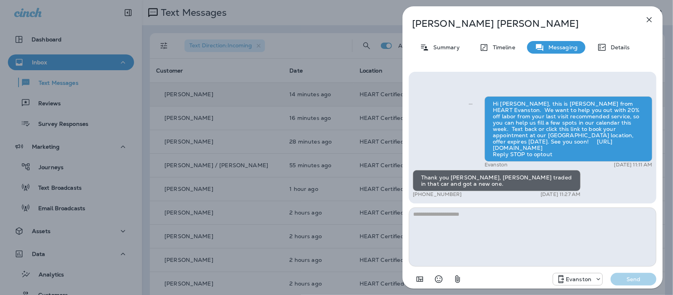
click at [455, 221] on textarea at bounding box center [533, 236] width 248 height 59
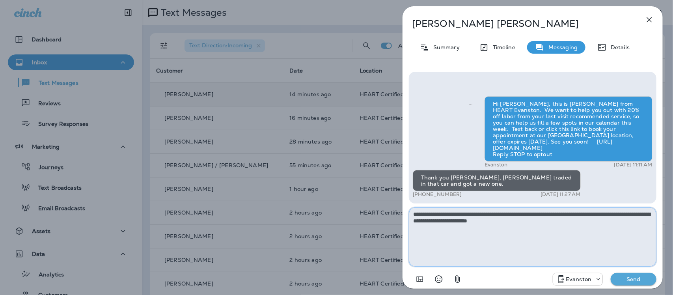
type textarea "**********"
click at [645, 281] on p "Send" at bounding box center [633, 279] width 33 height 7
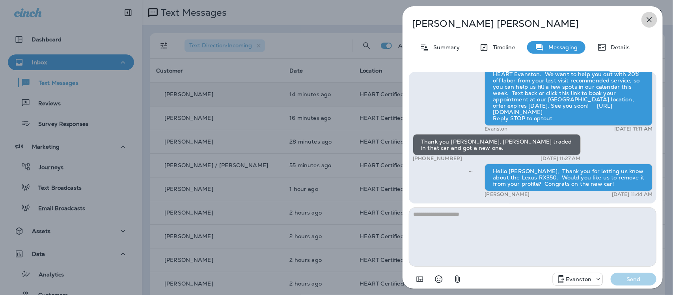
click at [647, 17] on icon "button" at bounding box center [649, 19] width 9 height 9
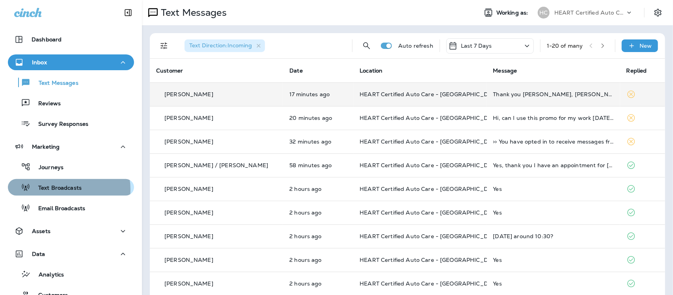
click at [67, 188] on p "Text Broadcasts" at bounding box center [55, 187] width 51 height 7
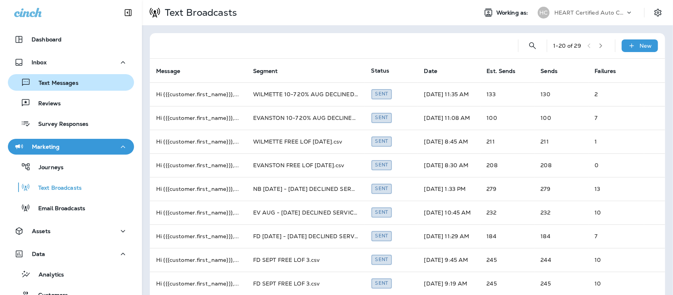
click at [66, 83] on p "Text Messages" at bounding box center [55, 83] width 48 height 7
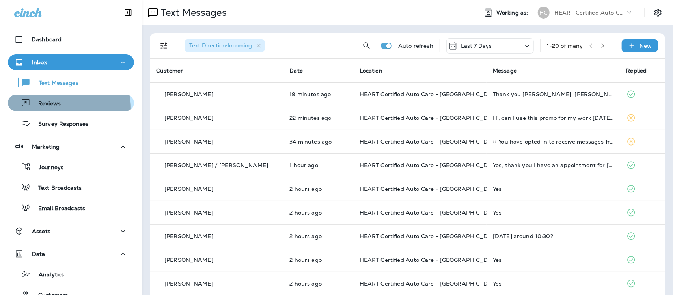
click at [56, 108] on div "Reviews" at bounding box center [36, 103] width 50 height 12
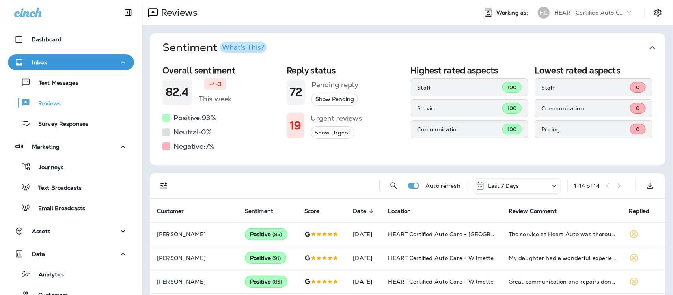
click at [646, 46] on icon "button" at bounding box center [652, 47] width 13 height 13
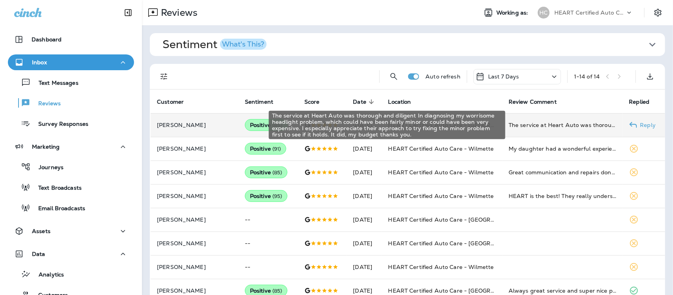
click at [563, 124] on div "The service at Heart Auto was thorough and diligent In diagnosing my worrisome …" at bounding box center [563, 125] width 108 height 8
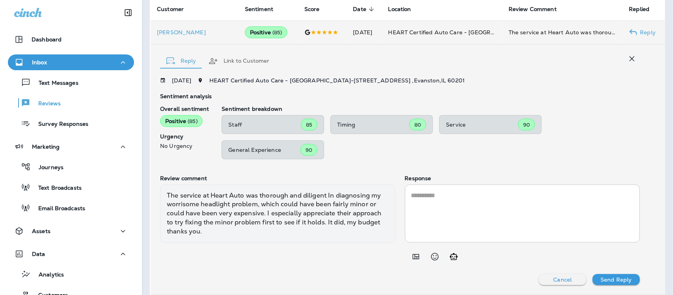
scroll to position [92, 0]
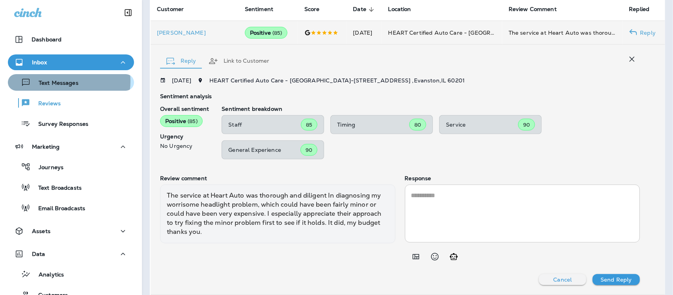
click at [63, 81] on p "Text Messages" at bounding box center [55, 83] width 48 height 7
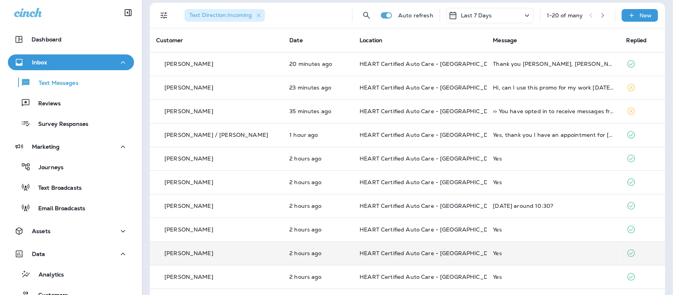
scroll to position [99, 0]
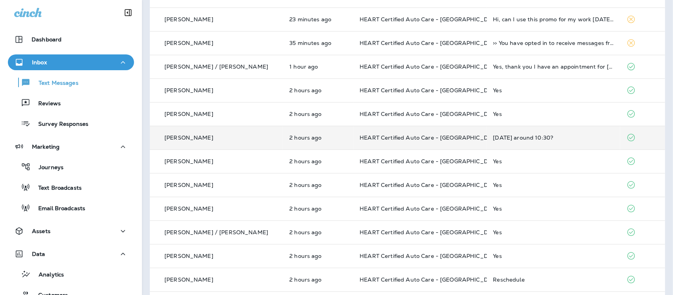
click at [507, 140] on div "[DATE] around 10:30?" at bounding box center [553, 137] width 121 height 6
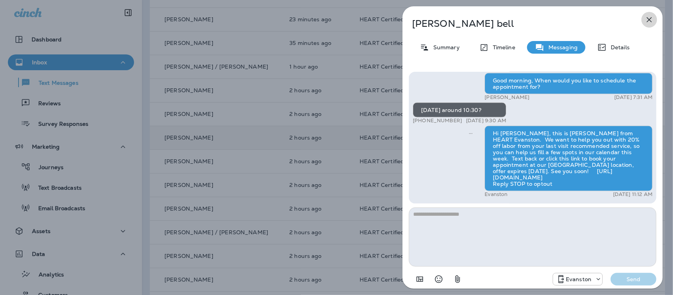
click at [649, 18] on icon "button" at bounding box center [649, 19] width 9 height 9
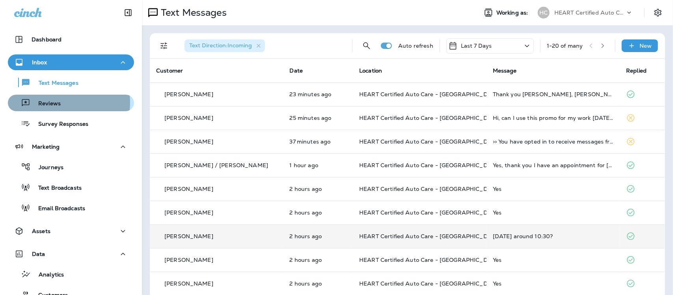
click at [57, 102] on p "Reviews" at bounding box center [45, 103] width 30 height 7
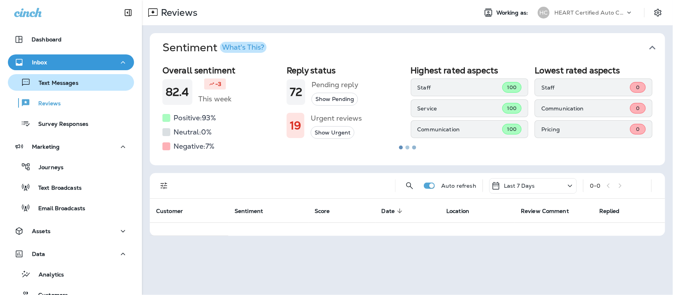
click at [60, 83] on p "Text Messages" at bounding box center [55, 83] width 48 height 7
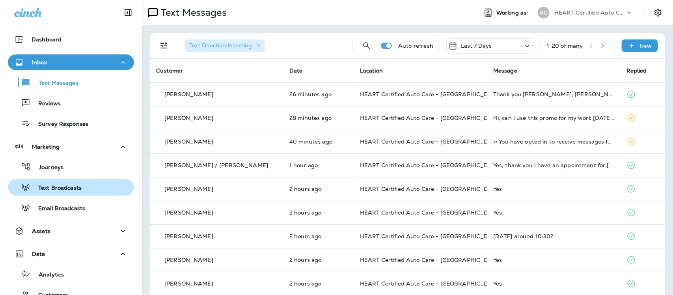
click at [54, 184] on p "Text Broadcasts" at bounding box center [55, 187] width 51 height 7
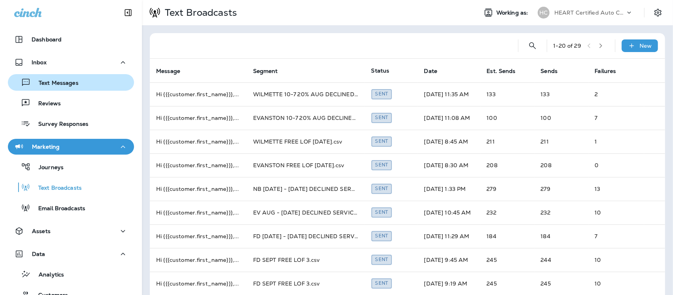
click at [56, 80] on p "Text Messages" at bounding box center [55, 83] width 48 height 7
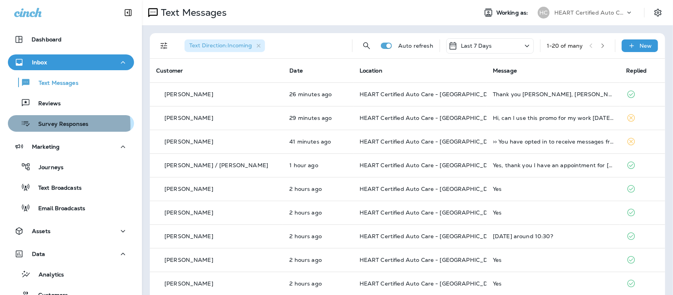
click at [54, 125] on p "Survey Responses" at bounding box center [59, 124] width 58 height 7
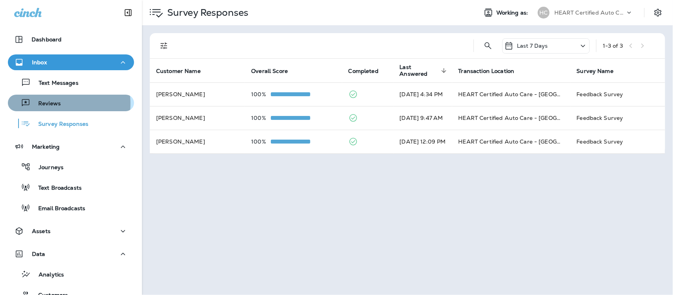
click at [56, 104] on p "Reviews" at bounding box center [45, 103] width 30 height 7
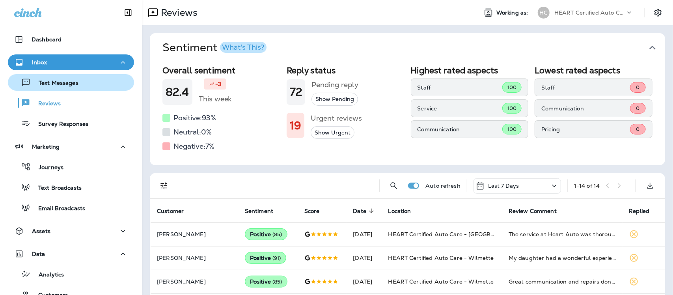
click at [56, 85] on p "Text Messages" at bounding box center [55, 83] width 48 height 7
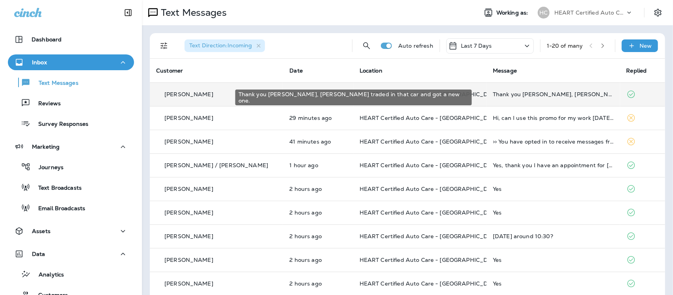
click at [529, 96] on div "Thank you Keisha, Jack traded in that car and got a new one." at bounding box center [553, 94] width 121 height 6
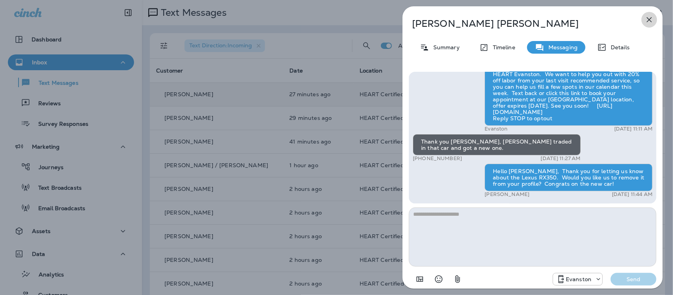
click at [650, 17] on icon "button" at bounding box center [649, 19] width 9 height 9
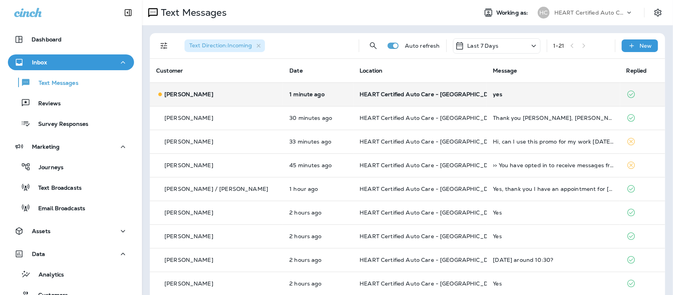
click at [493, 97] on div "yes" at bounding box center [553, 94] width 121 height 6
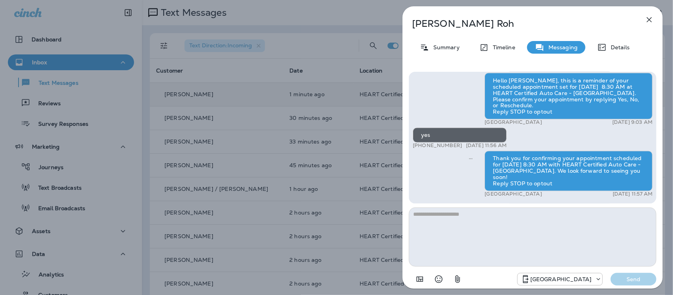
click at [648, 19] on icon "button" at bounding box center [649, 19] width 9 height 9
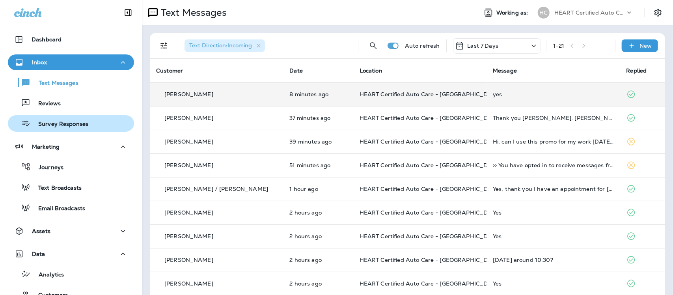
click at [76, 126] on p "Survey Responses" at bounding box center [59, 124] width 58 height 7
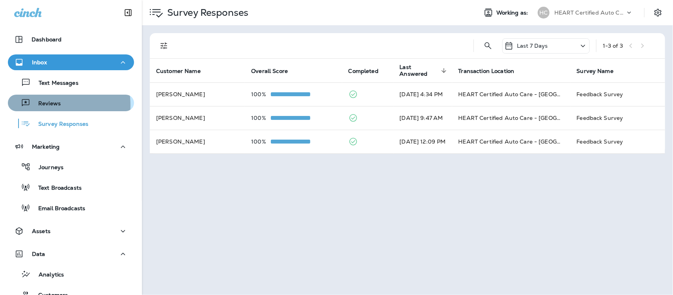
click at [44, 105] on p "Reviews" at bounding box center [45, 103] width 30 height 7
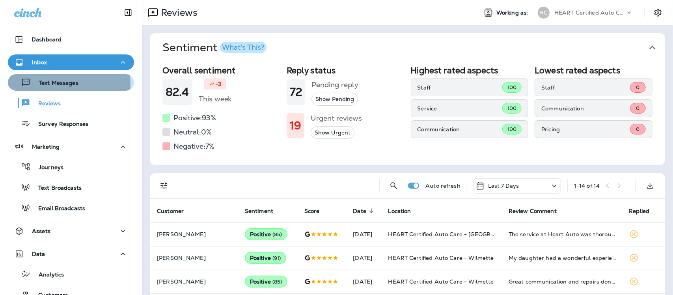
click at [49, 84] on p "Text Messages" at bounding box center [55, 83] width 48 height 7
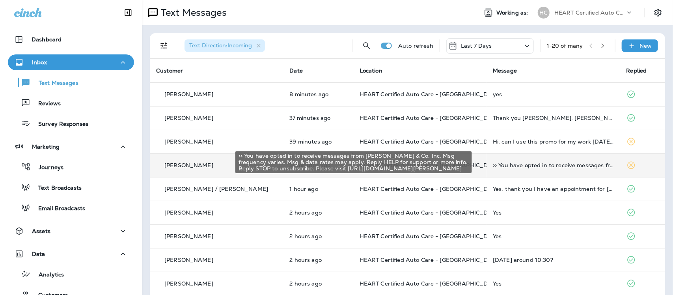
click at [533, 168] on div ">> You have opted in to receive messages from Oppenheimer & Co. Inc. Msg freque…" at bounding box center [553, 165] width 121 height 6
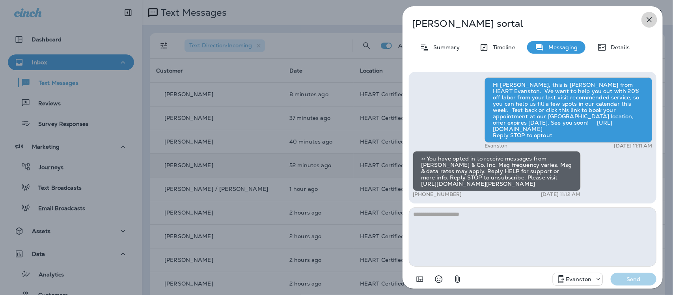
click at [651, 18] on icon "button" at bounding box center [649, 19] width 5 height 5
